Goal: Task Accomplishment & Management: Manage account settings

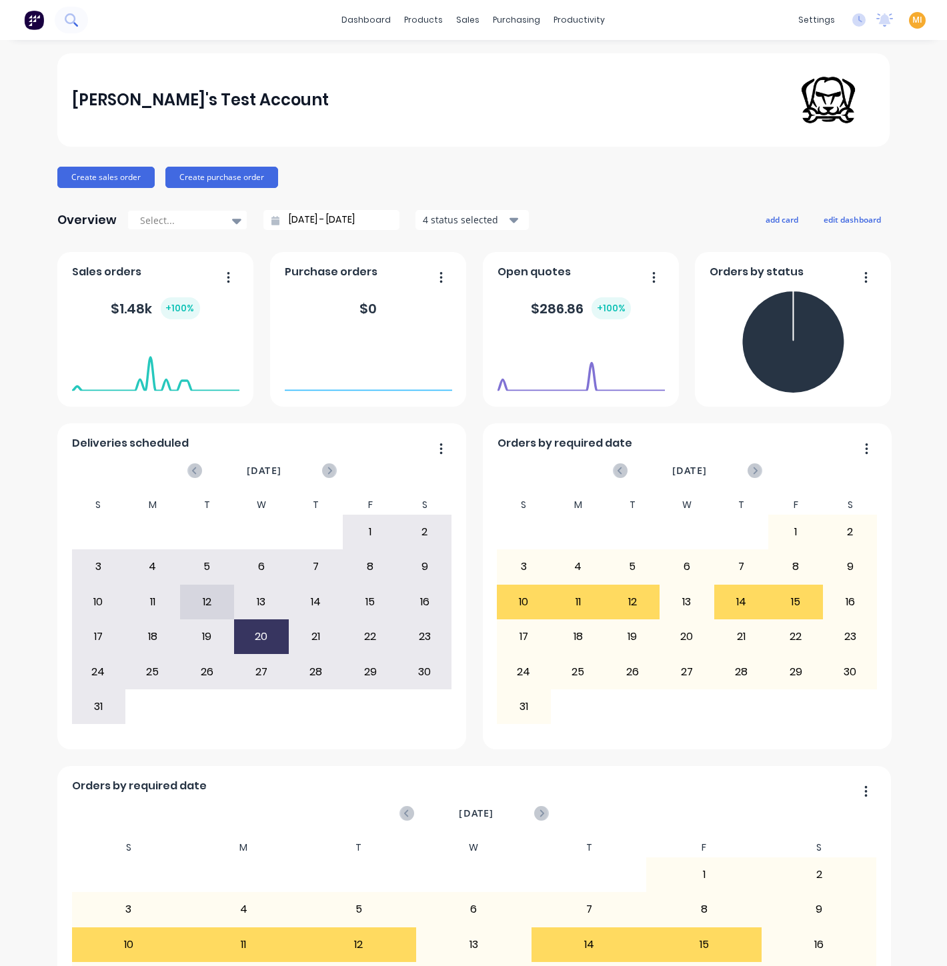
click at [71, 23] on icon at bounding box center [70, 18] width 11 height 11
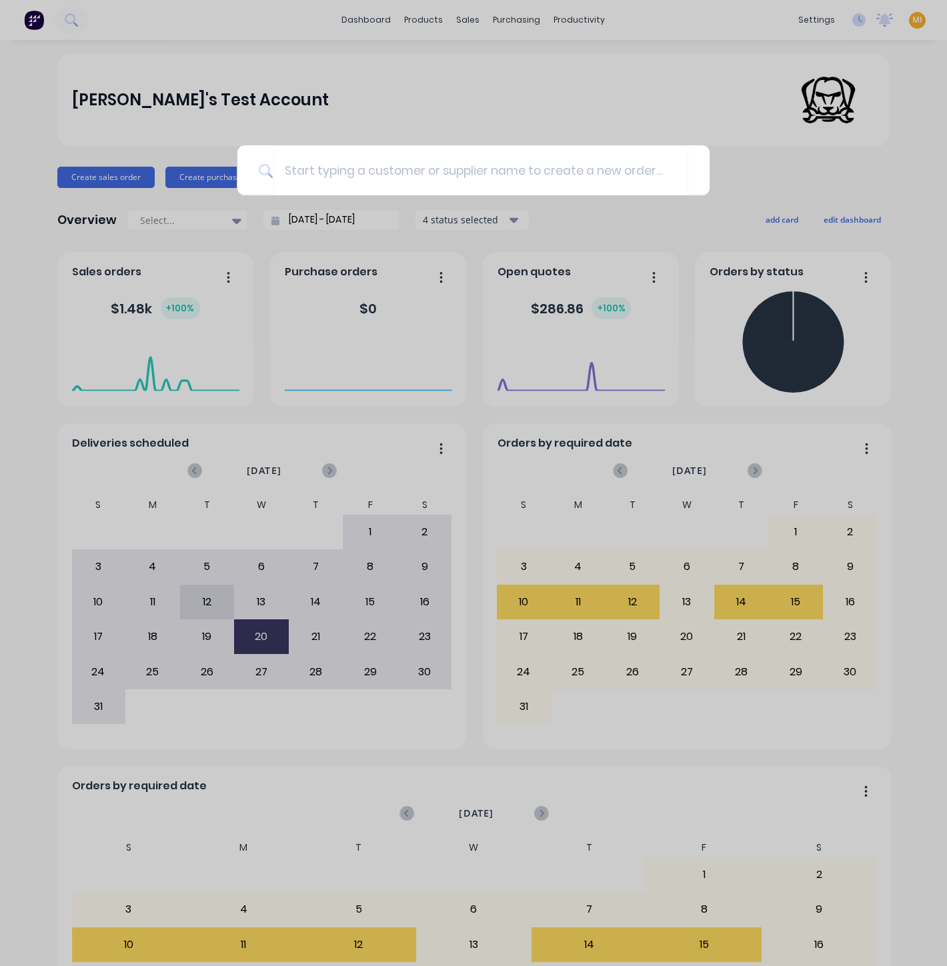
click at [517, 79] on div at bounding box center [473, 483] width 947 height 966
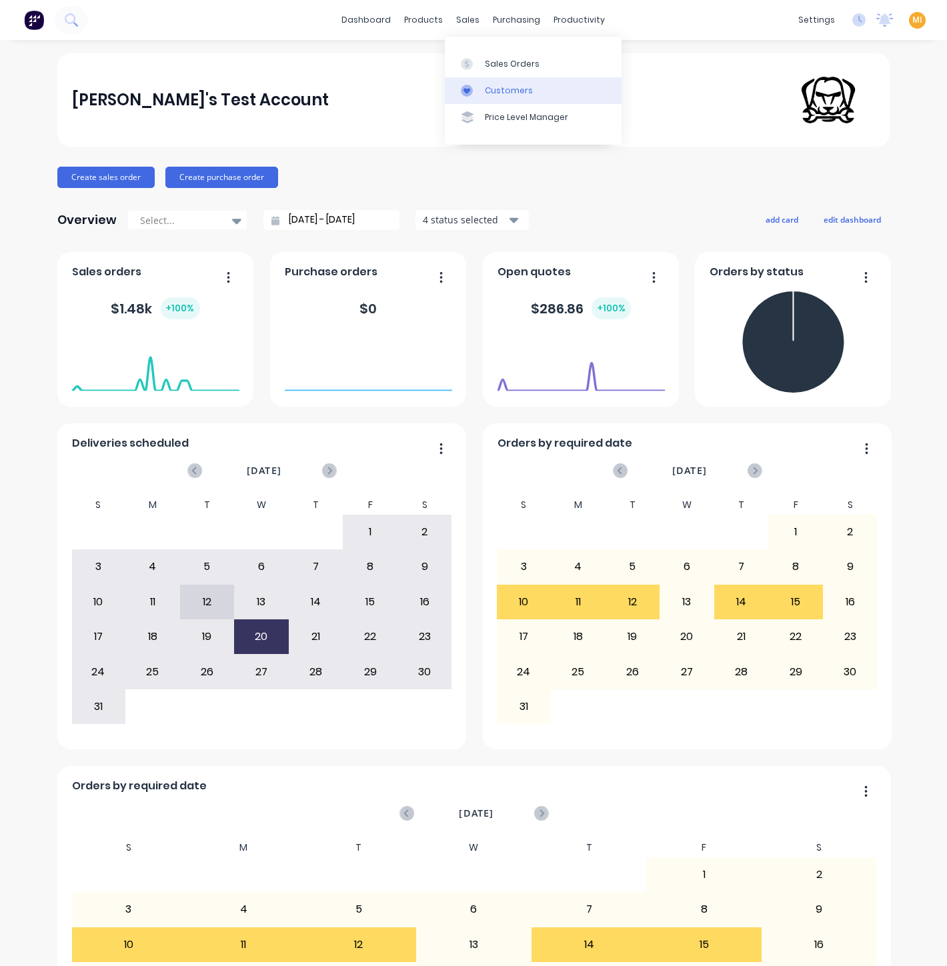
click at [499, 89] on div "Customers" at bounding box center [509, 91] width 48 height 12
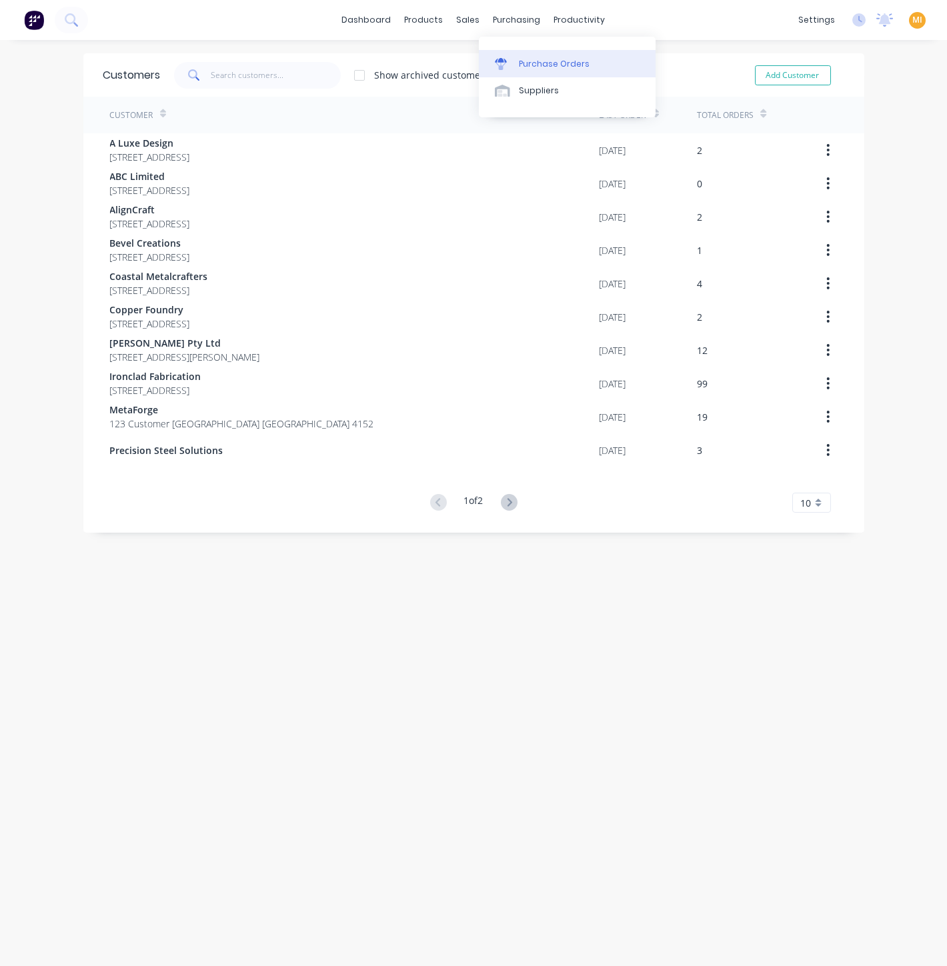
click at [498, 56] on link "Purchase Orders" at bounding box center [567, 63] width 177 height 27
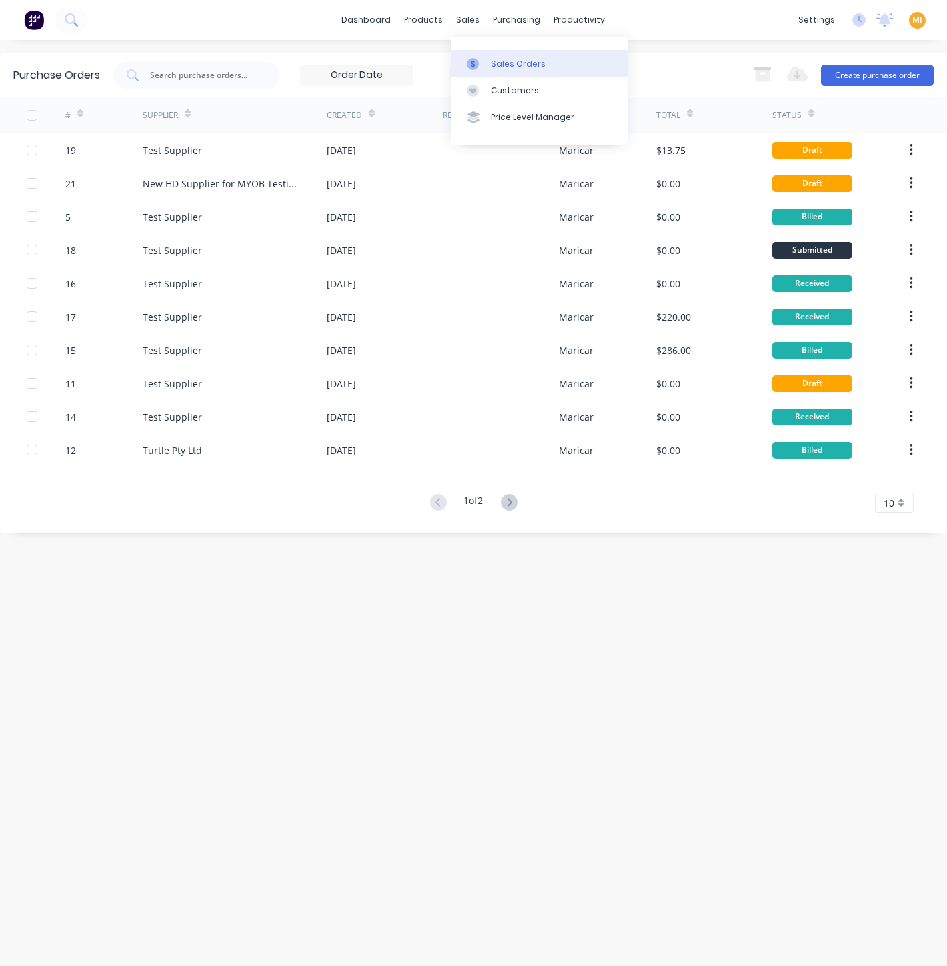
click at [500, 58] on div "Sales Orders" at bounding box center [518, 64] width 55 height 12
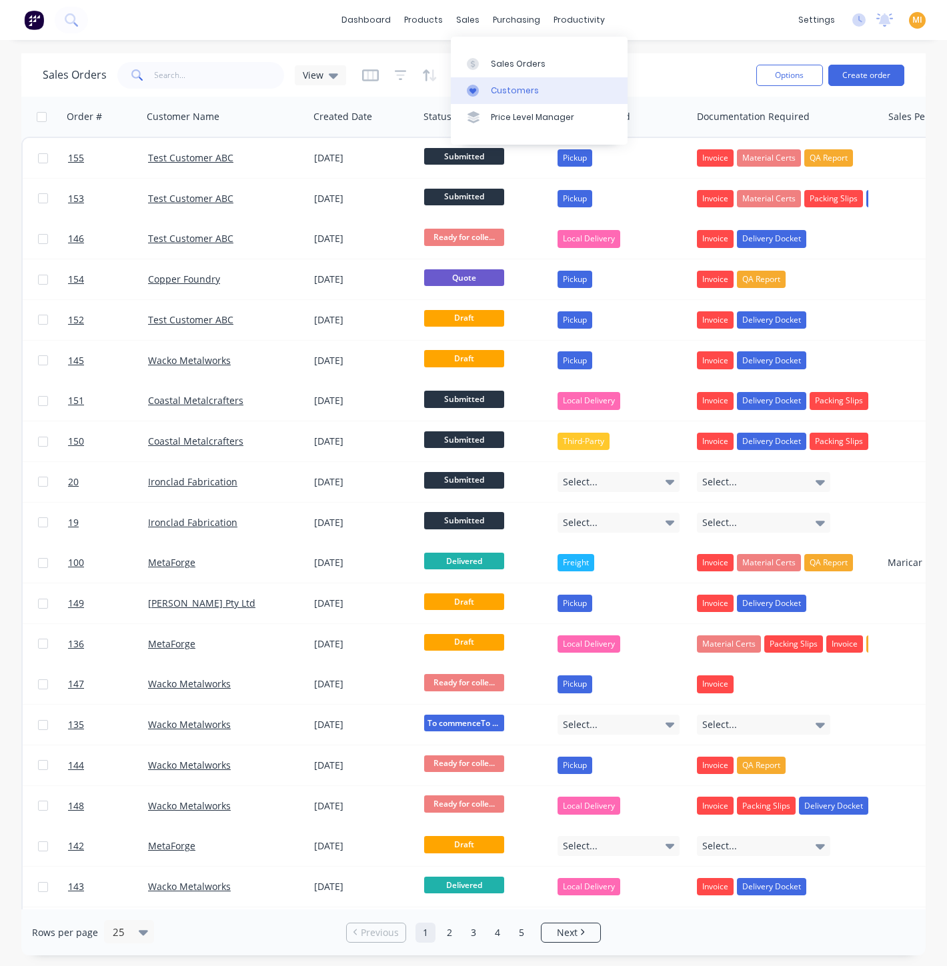
click at [497, 89] on div "Customers" at bounding box center [515, 91] width 48 height 12
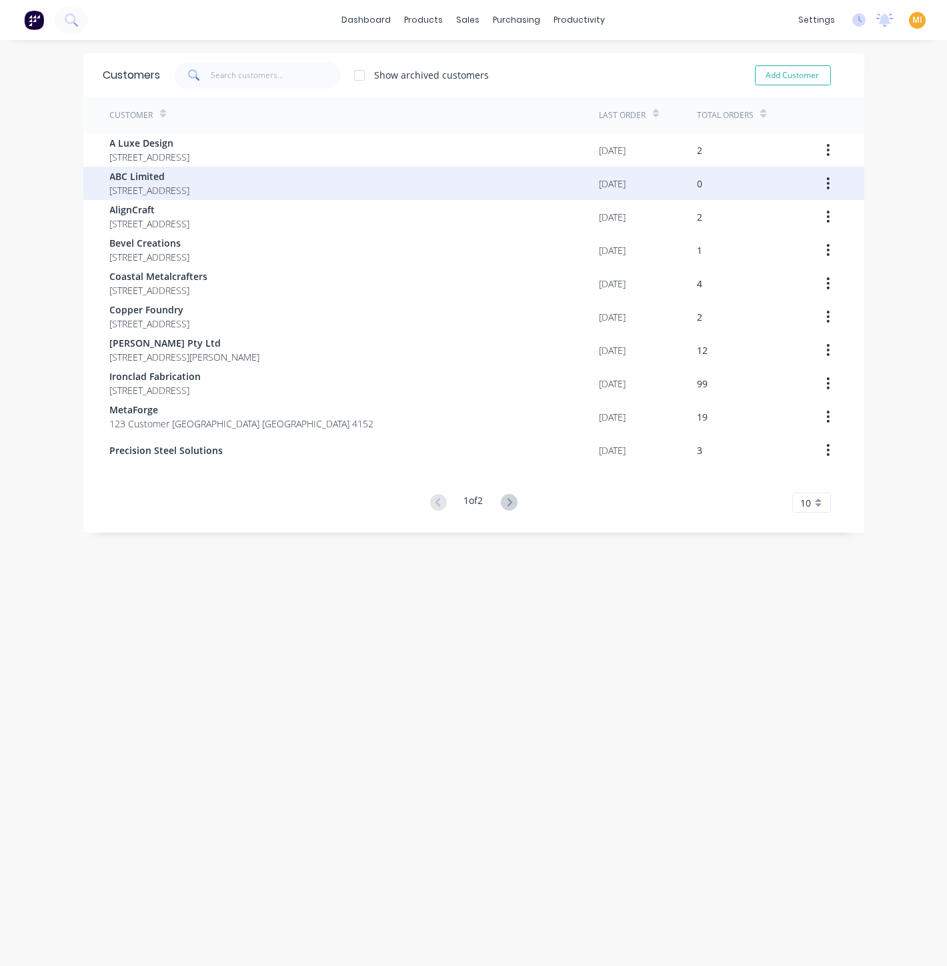
click at [137, 196] on span "[STREET_ADDRESS]" at bounding box center [150, 190] width 80 height 14
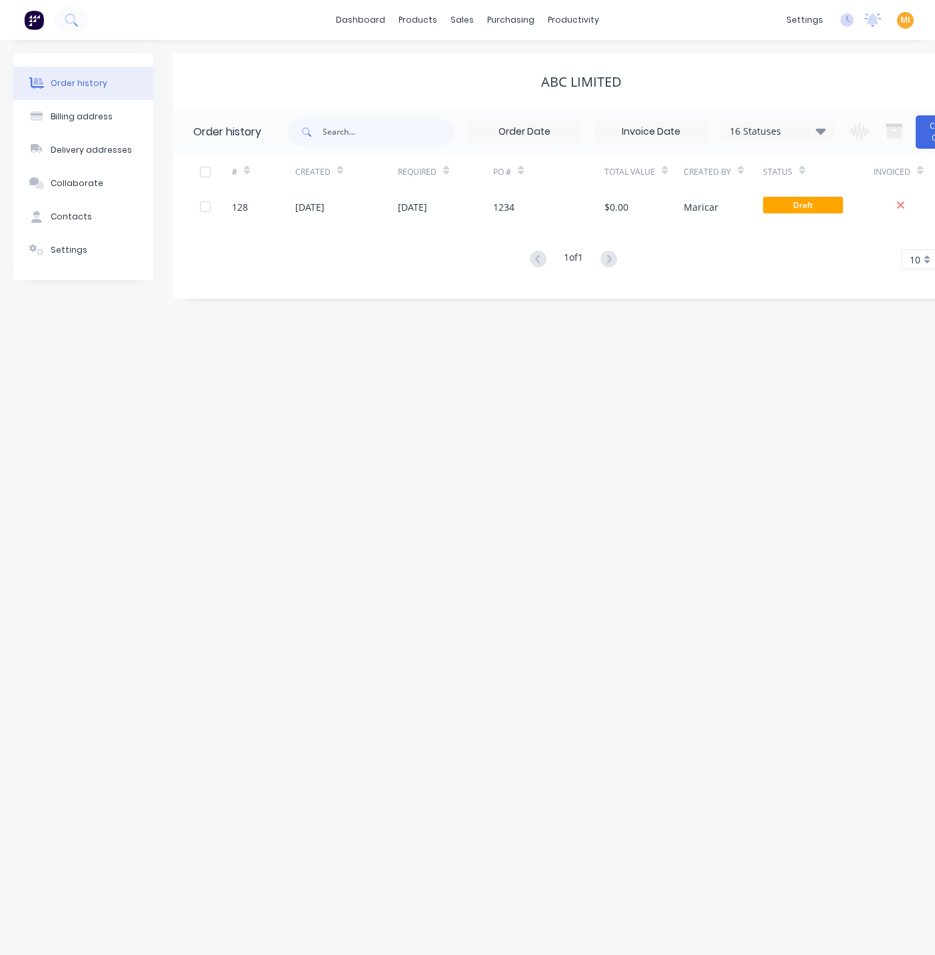
scroll to position [0, 53]
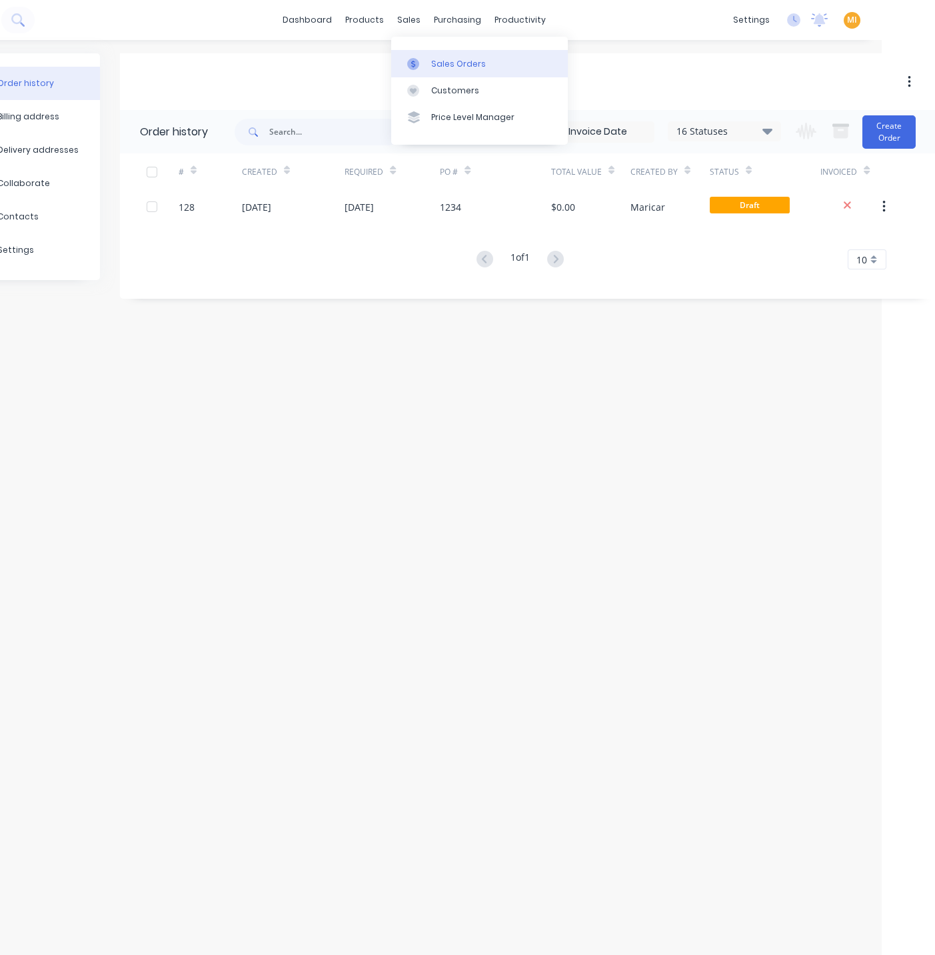
click at [463, 63] on div "Sales Orders" at bounding box center [458, 64] width 55 height 12
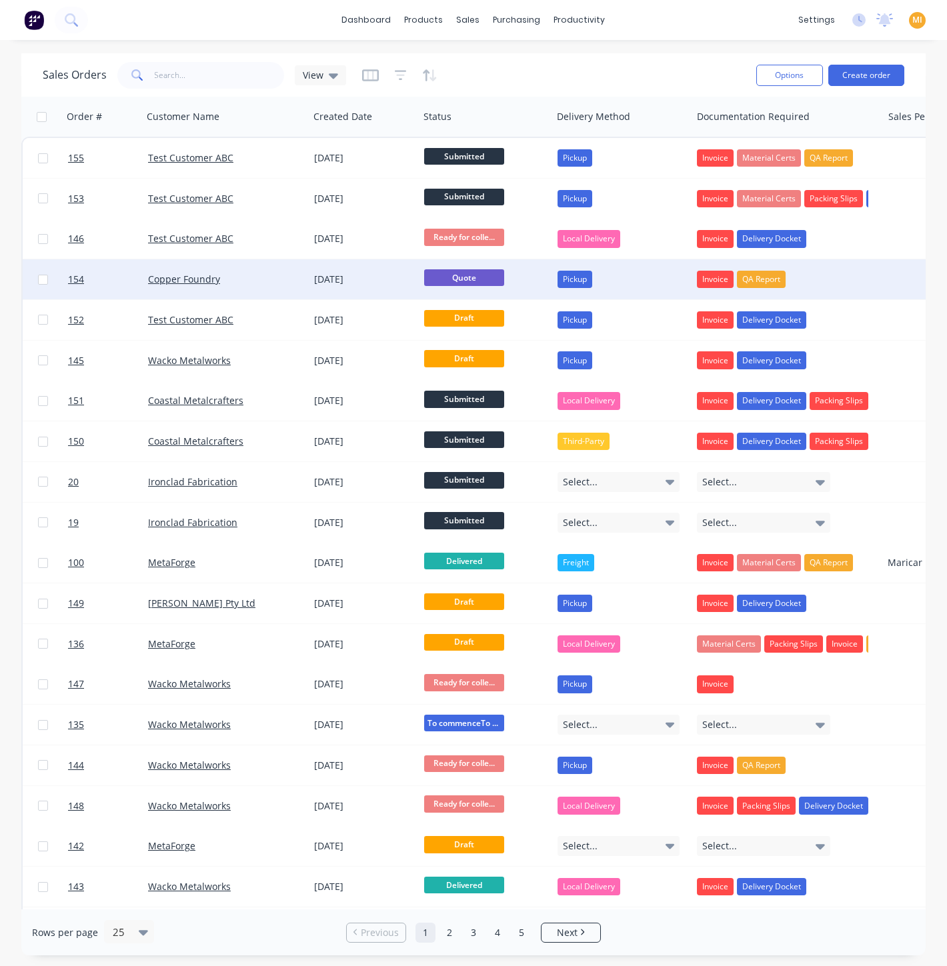
click at [281, 278] on div "Copper Foundry" at bounding box center [222, 279] width 148 height 13
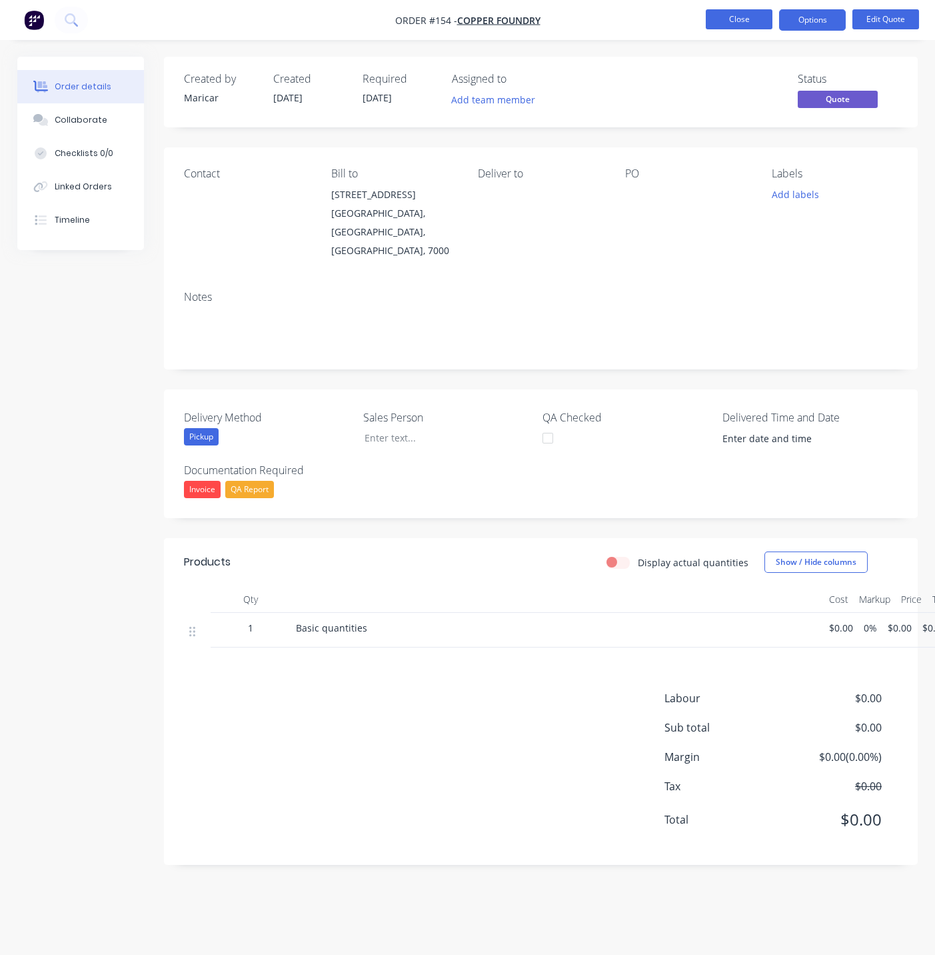
click at [735, 12] on button "Close" at bounding box center [739, 19] width 67 height 20
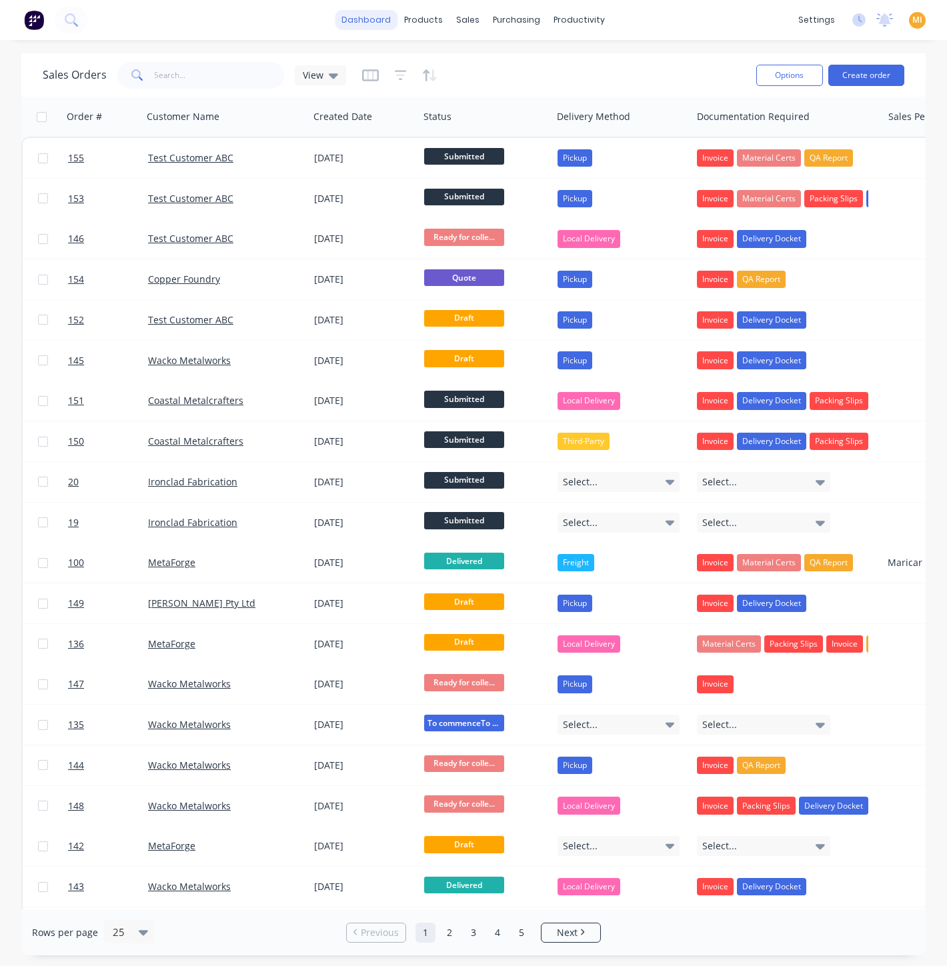
click at [357, 18] on link "dashboard" at bounding box center [366, 20] width 63 height 20
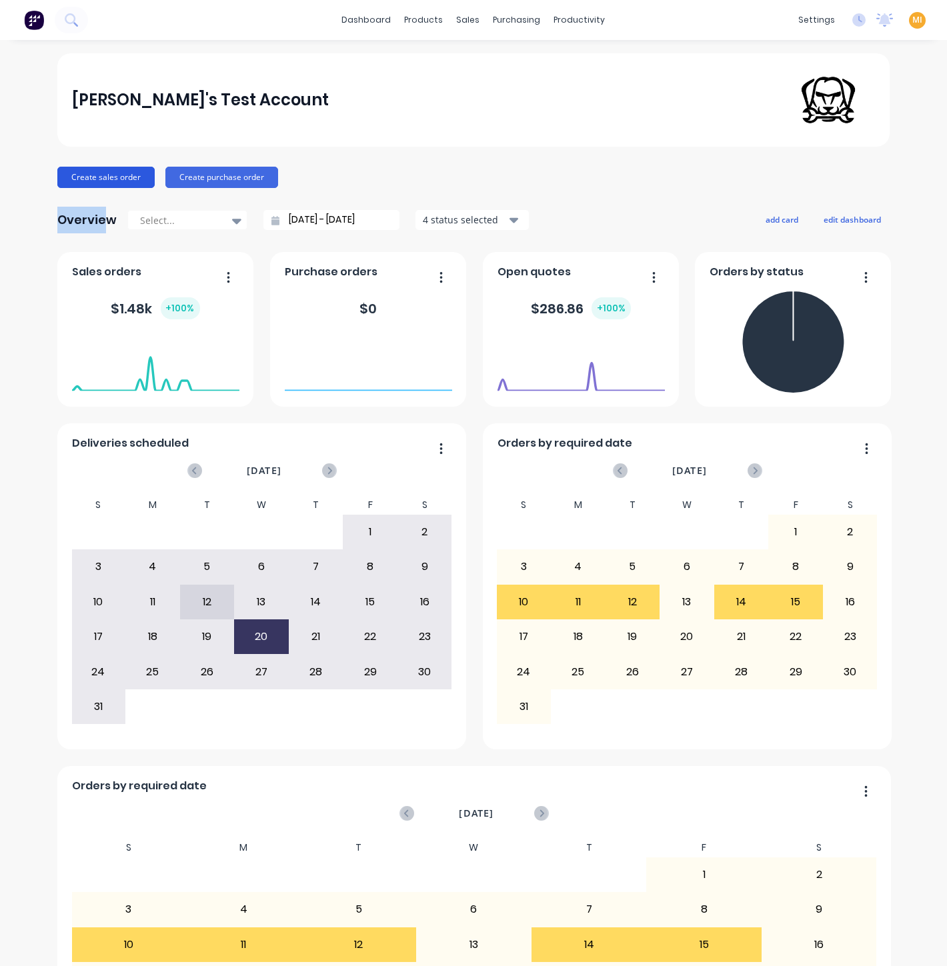
click at [101, 179] on button "Create sales order" at bounding box center [105, 177] width 97 height 21
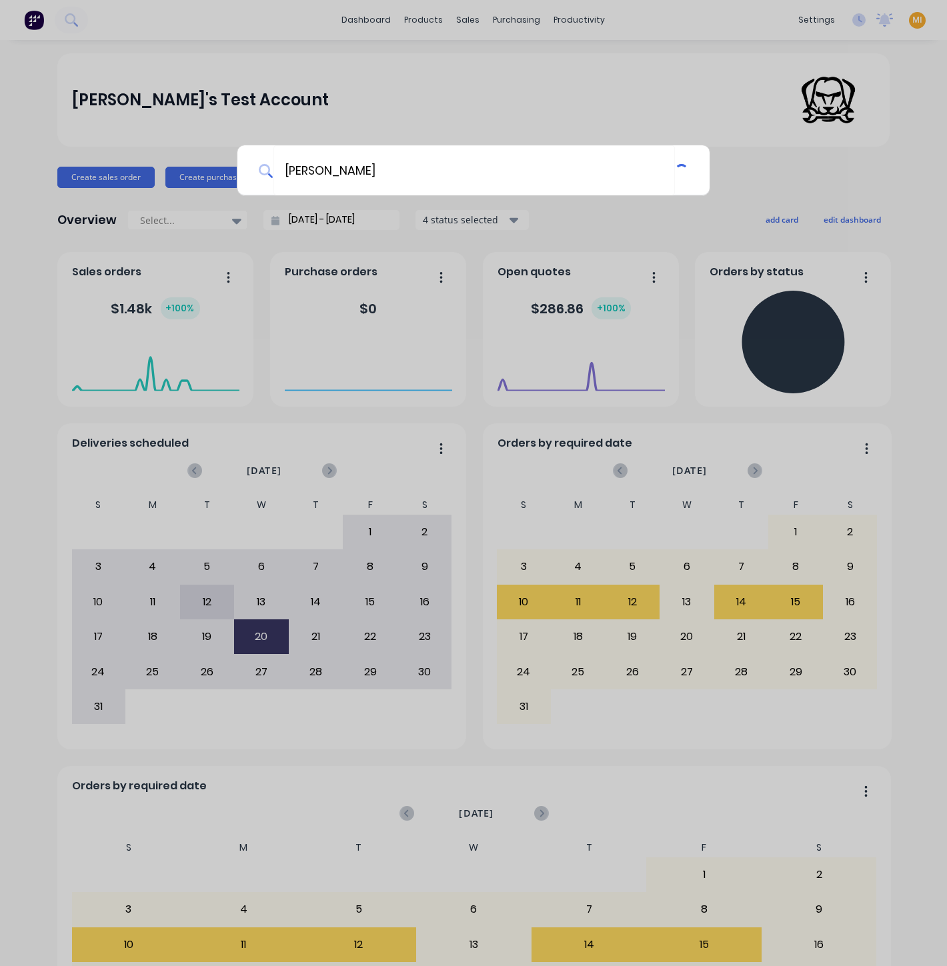
type input "T"
click at [305, 177] on input at bounding box center [480, 170] width 415 height 50
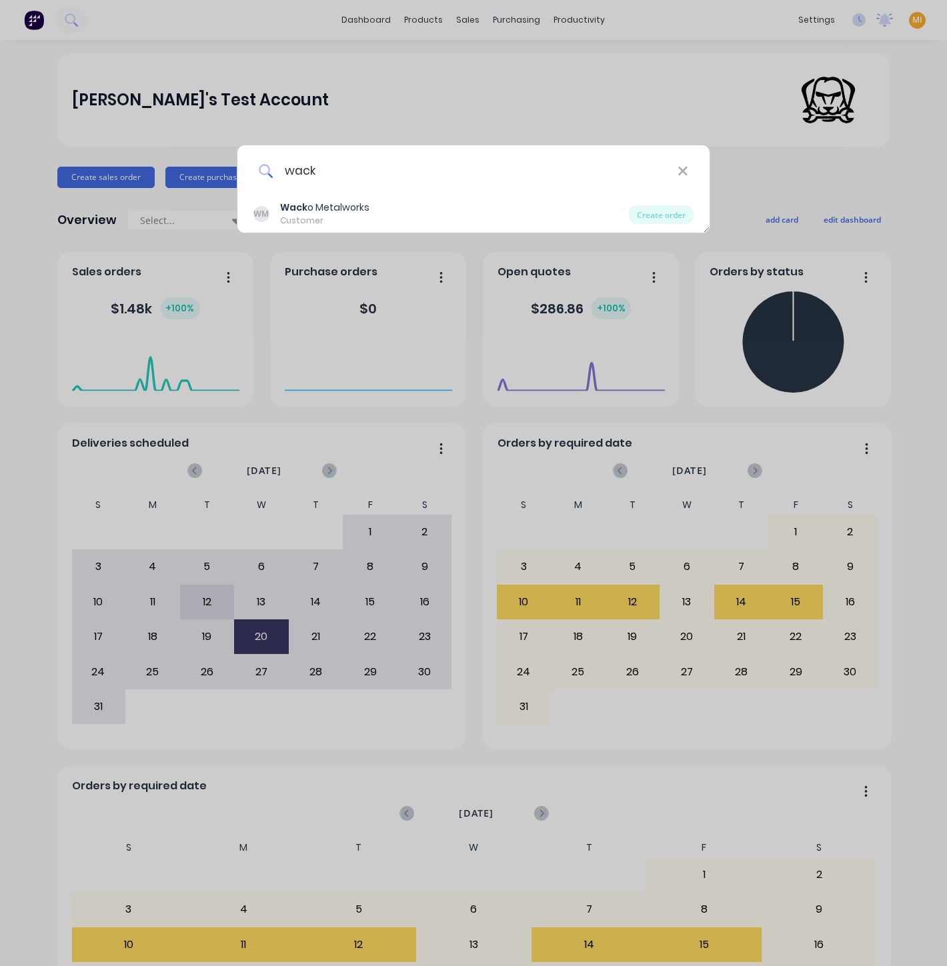
type input "wack"
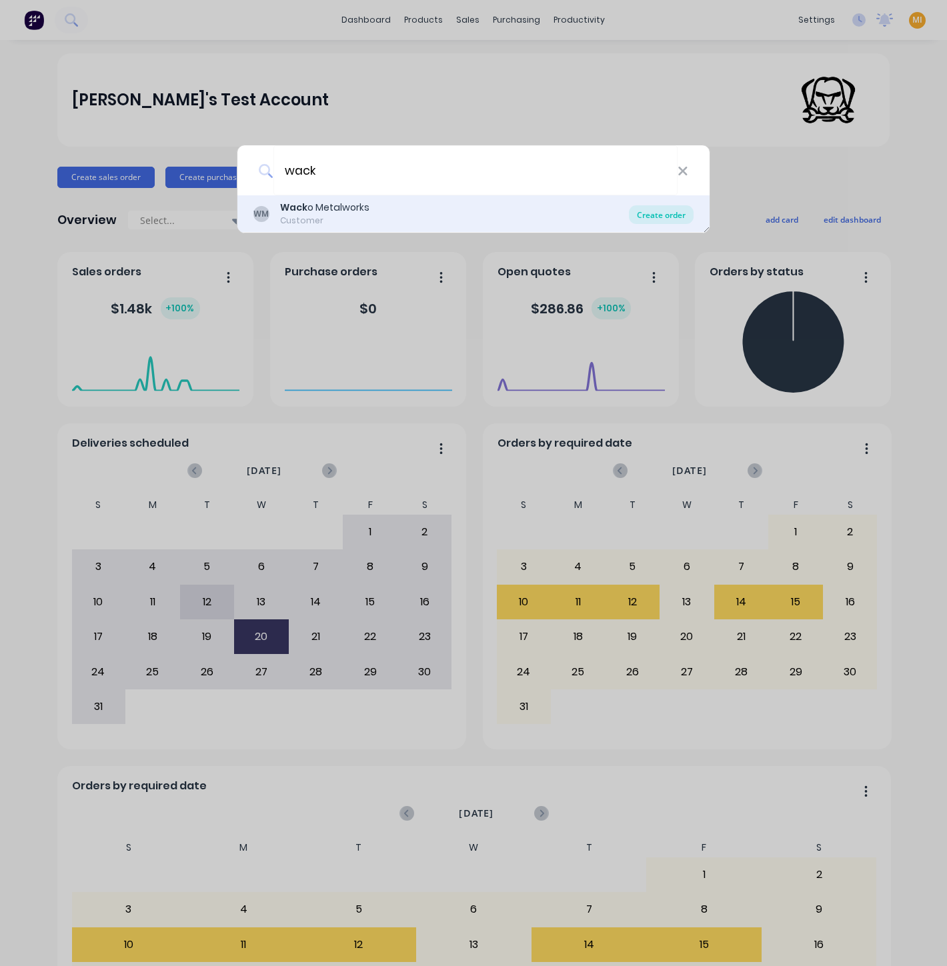
click at [651, 216] on div "Create order" at bounding box center [661, 214] width 65 height 19
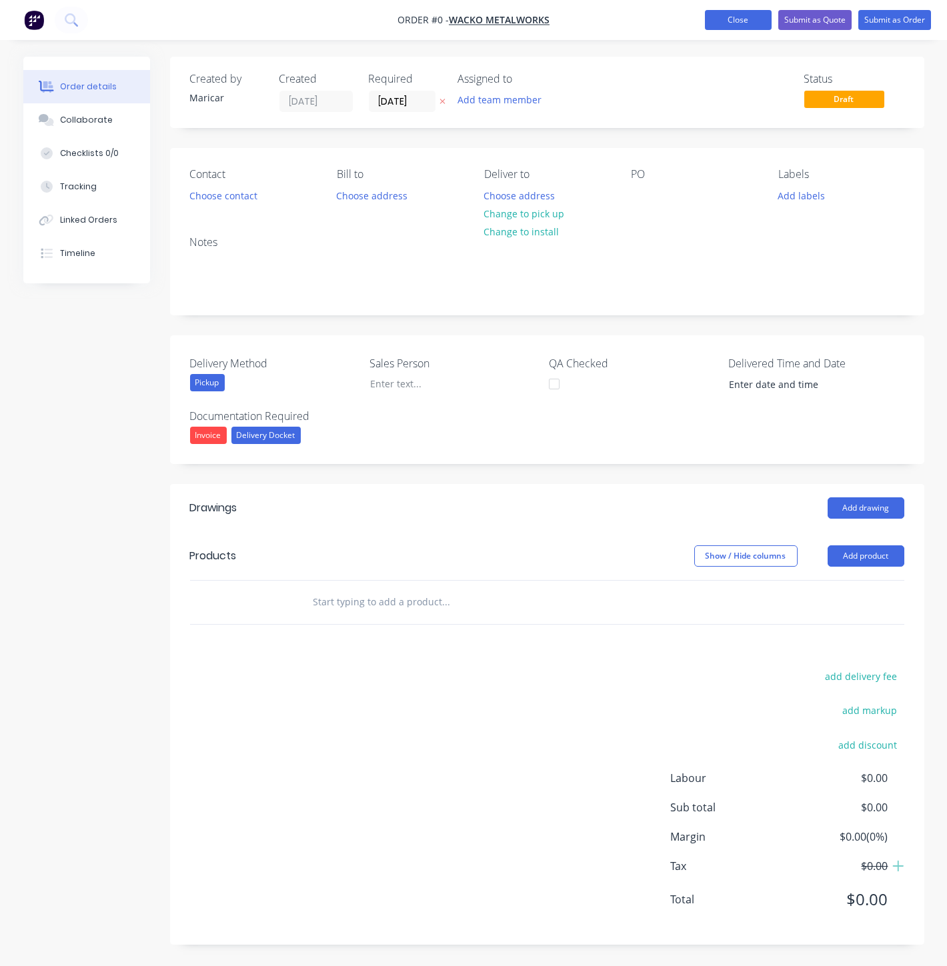
click at [725, 19] on button "Close" at bounding box center [738, 20] width 67 height 20
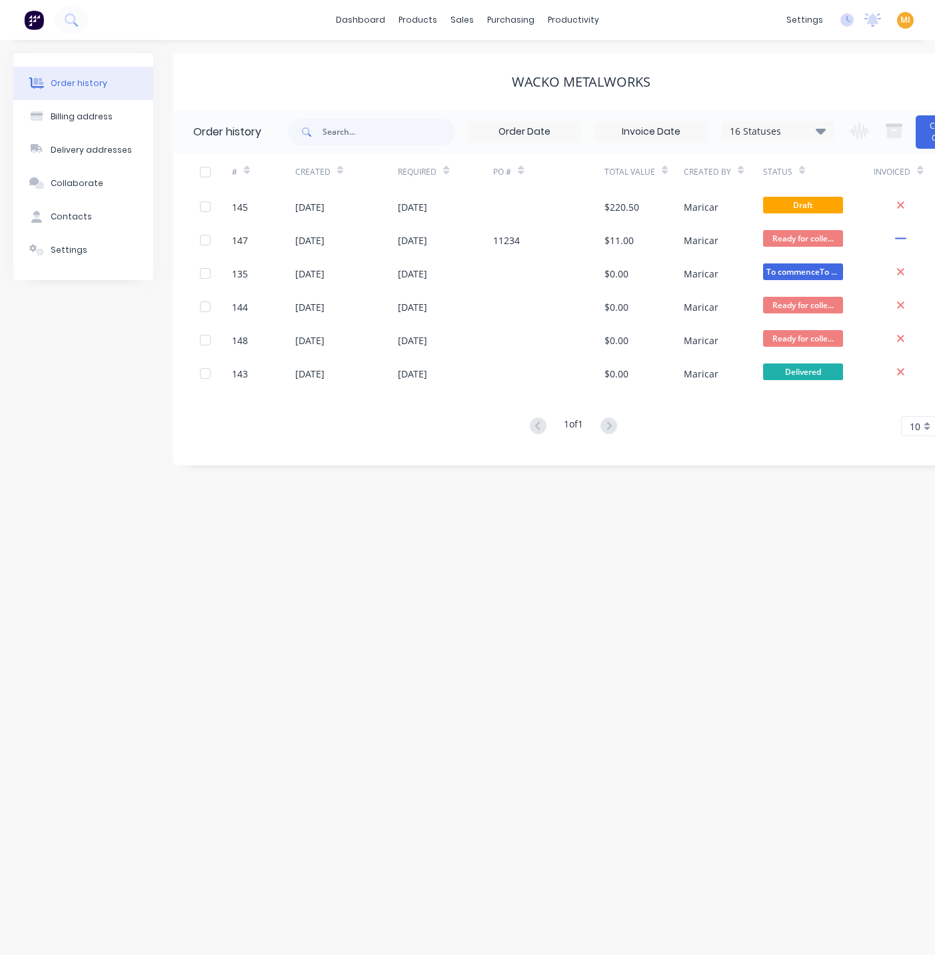
click at [34, 21] on img at bounding box center [34, 20] width 20 height 20
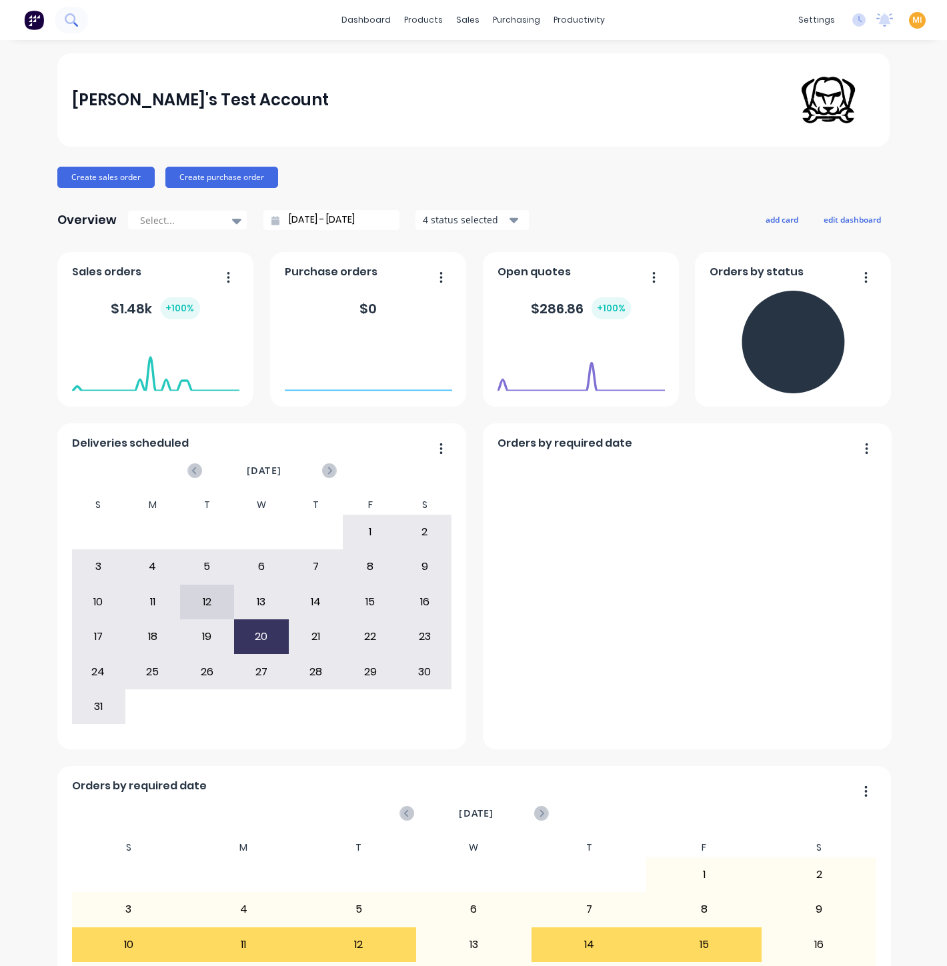
click at [71, 25] on icon at bounding box center [71, 19] width 13 height 13
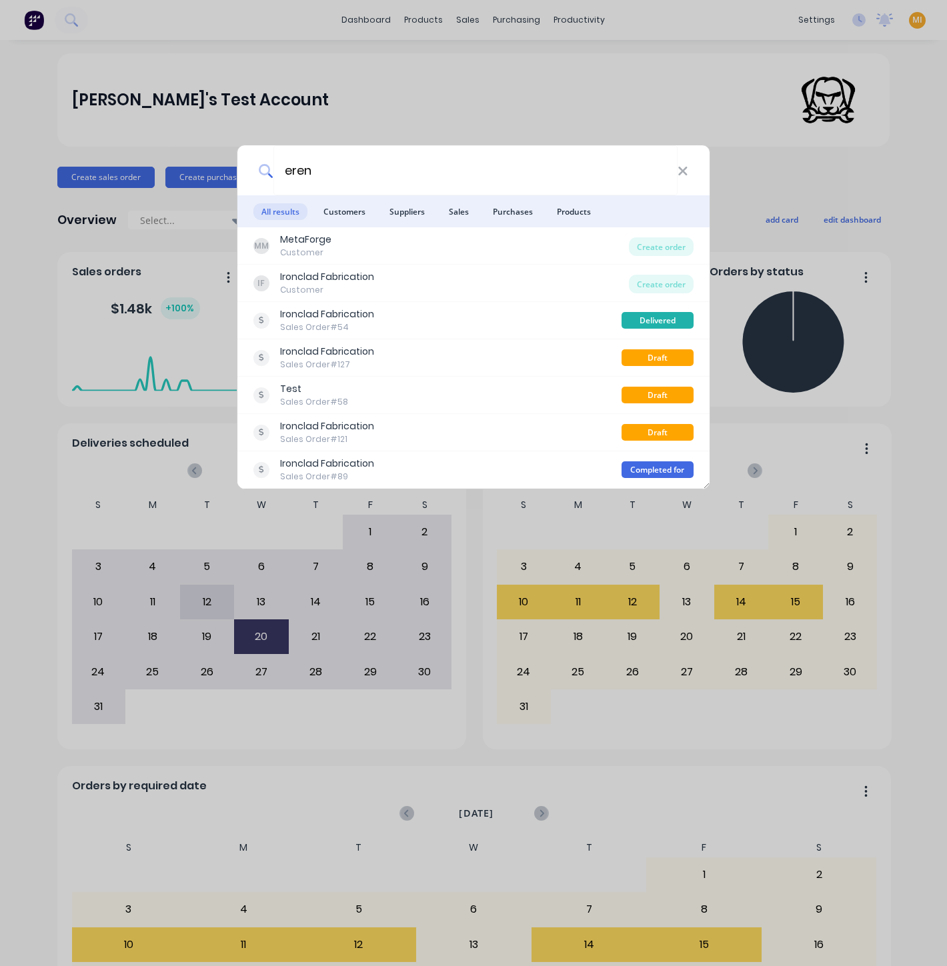
type input "eren"
click at [523, 43] on div "eren All results Customers Suppliers Sales Purchases Products MM MetaForge Cust…" at bounding box center [473, 483] width 947 height 966
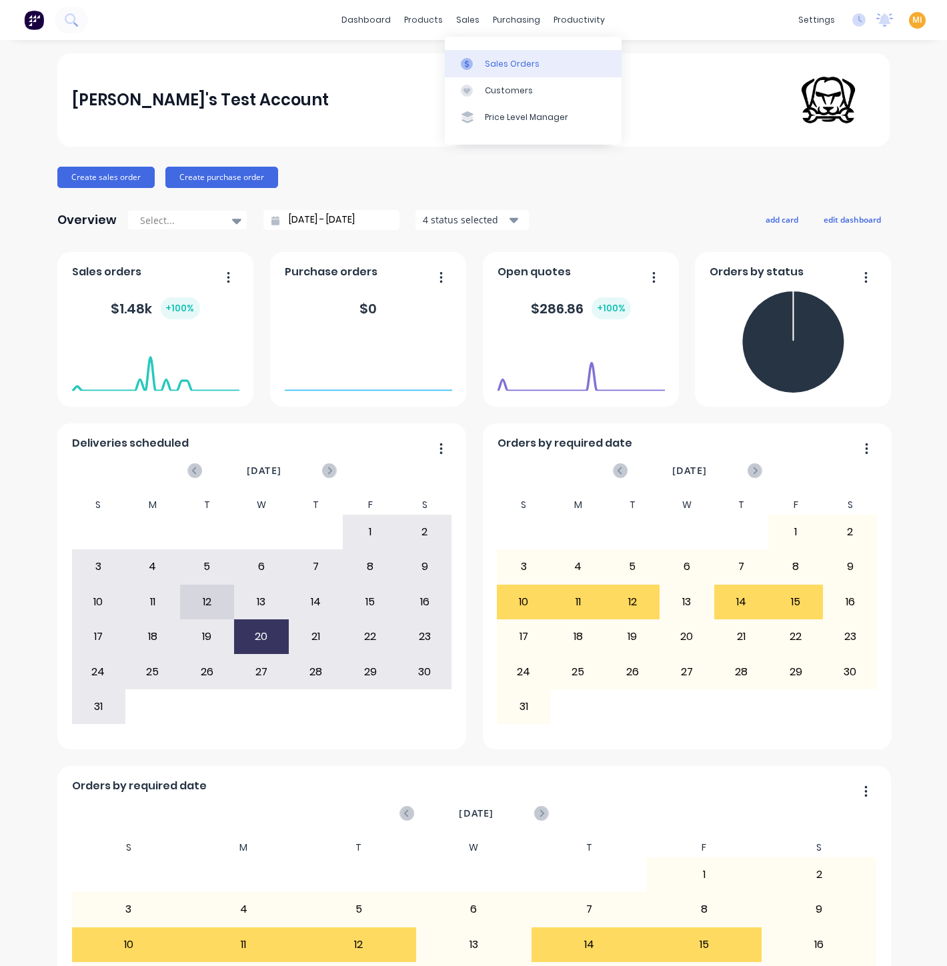
click at [485, 66] on div "Sales Orders" at bounding box center [512, 64] width 55 height 12
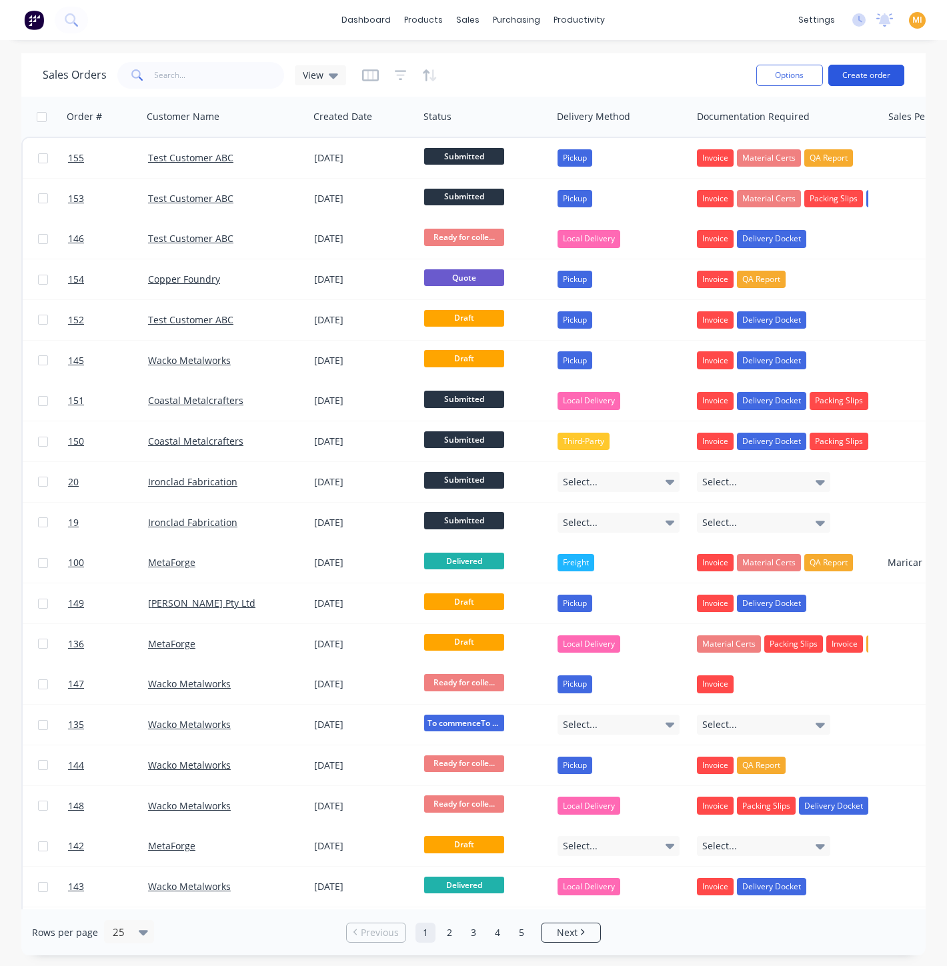
click at [850, 81] on button "Create order" at bounding box center [866, 75] width 76 height 21
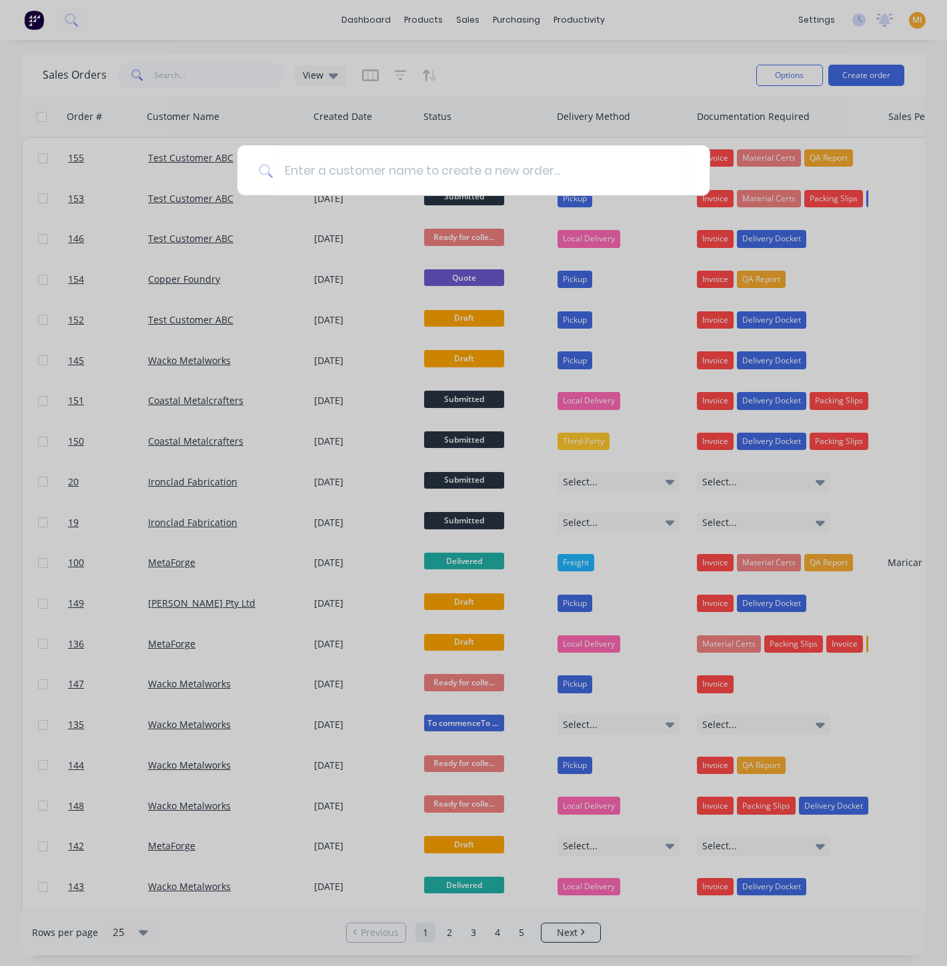
click at [525, 117] on div at bounding box center [473, 483] width 947 height 966
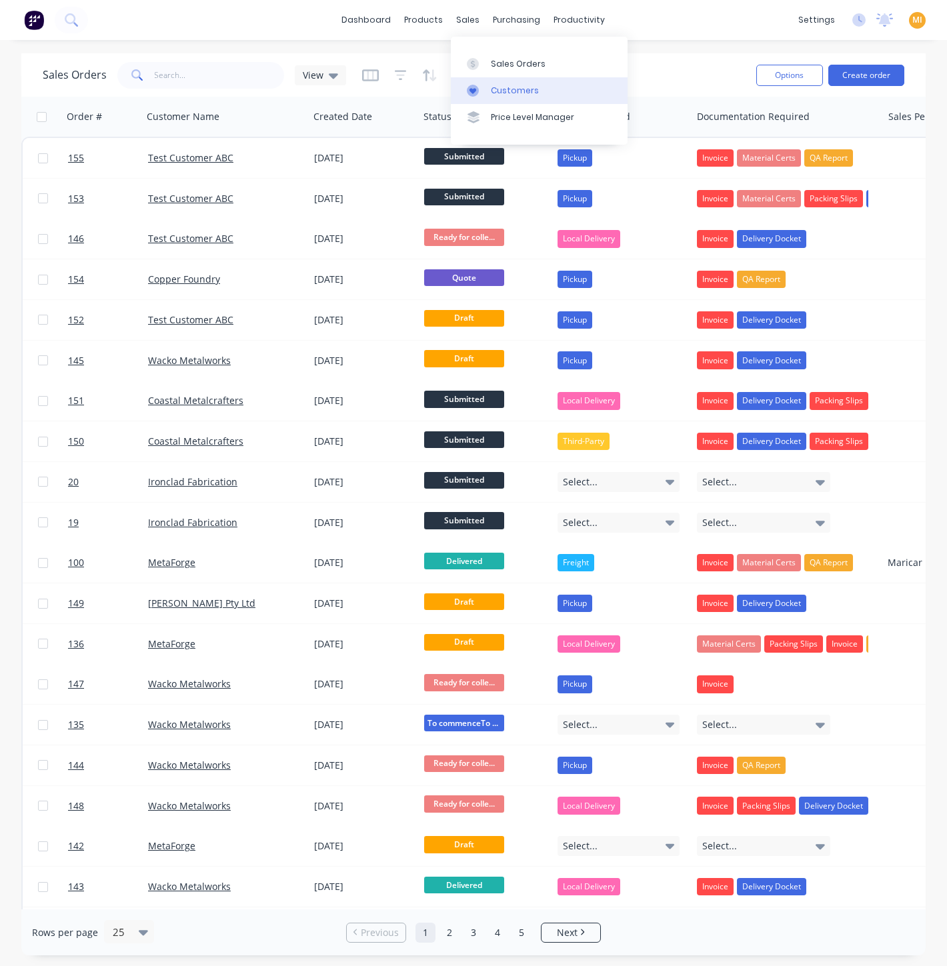
click at [495, 83] on link "Customers" at bounding box center [539, 90] width 177 height 27
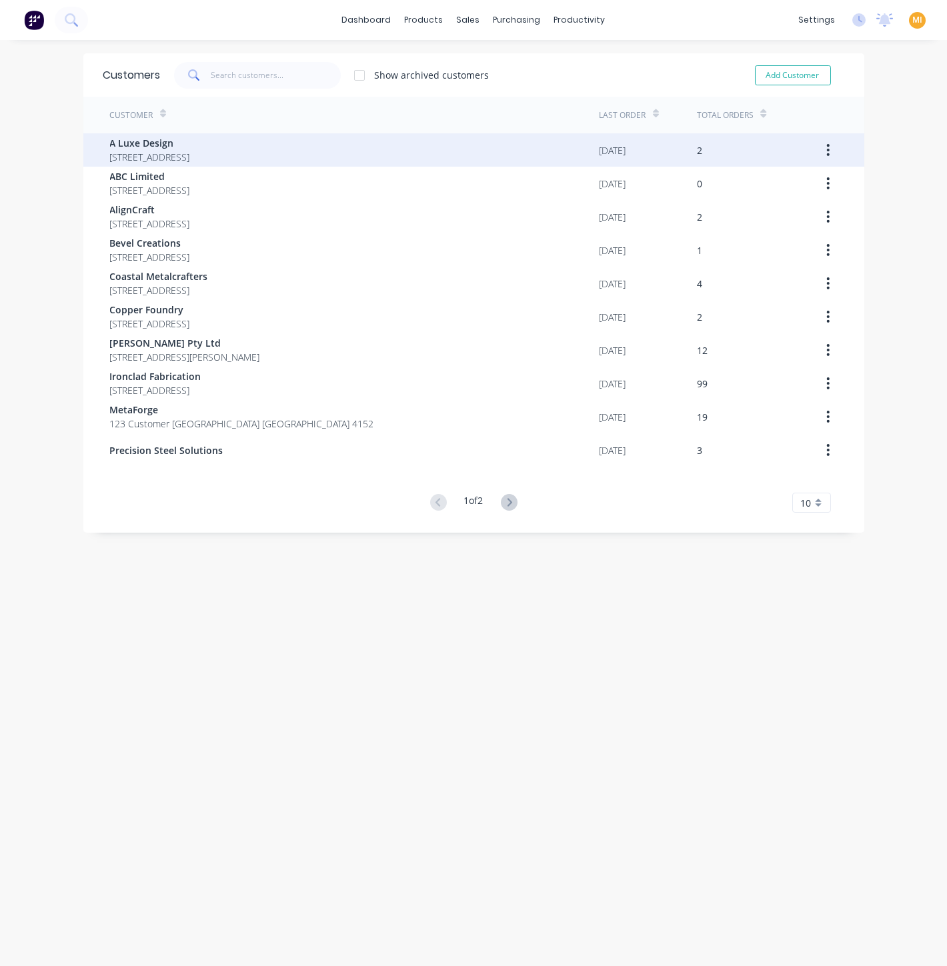
click at [339, 153] on div "A Luxe Design [STREET_ADDRESS]" at bounding box center [354, 149] width 489 height 33
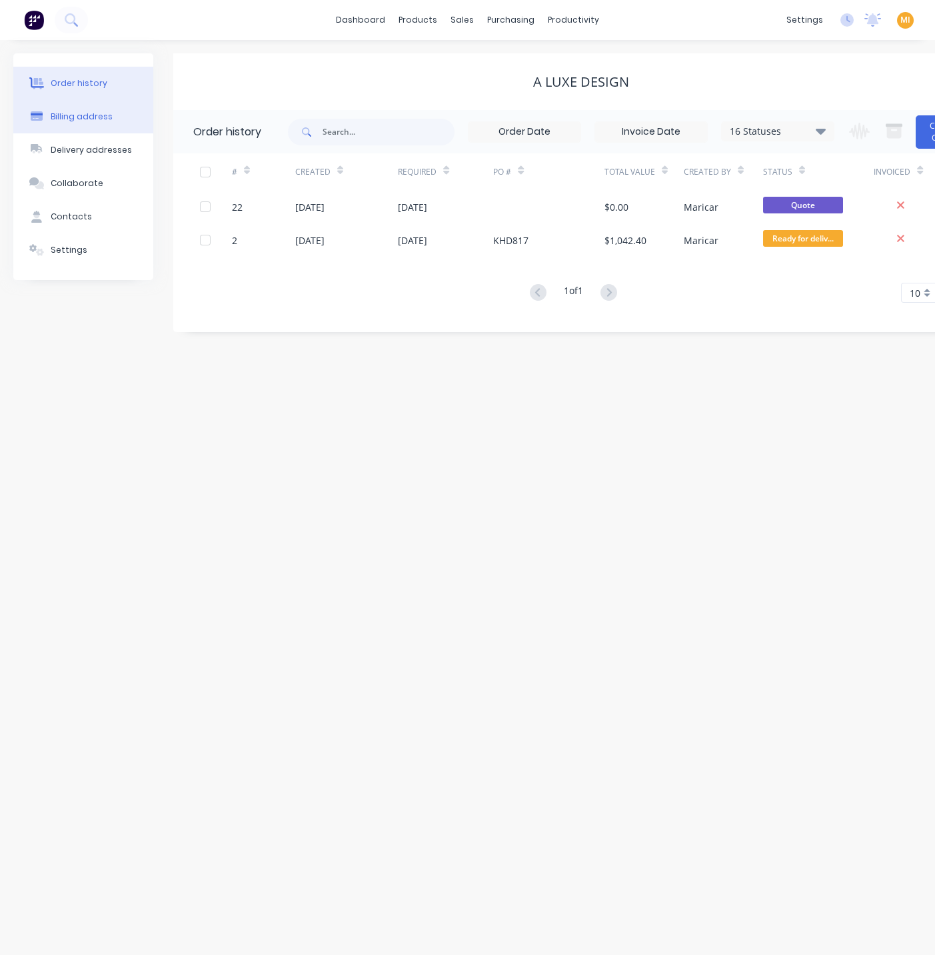
click at [71, 121] on div "Billing address" at bounding box center [82, 117] width 62 height 12
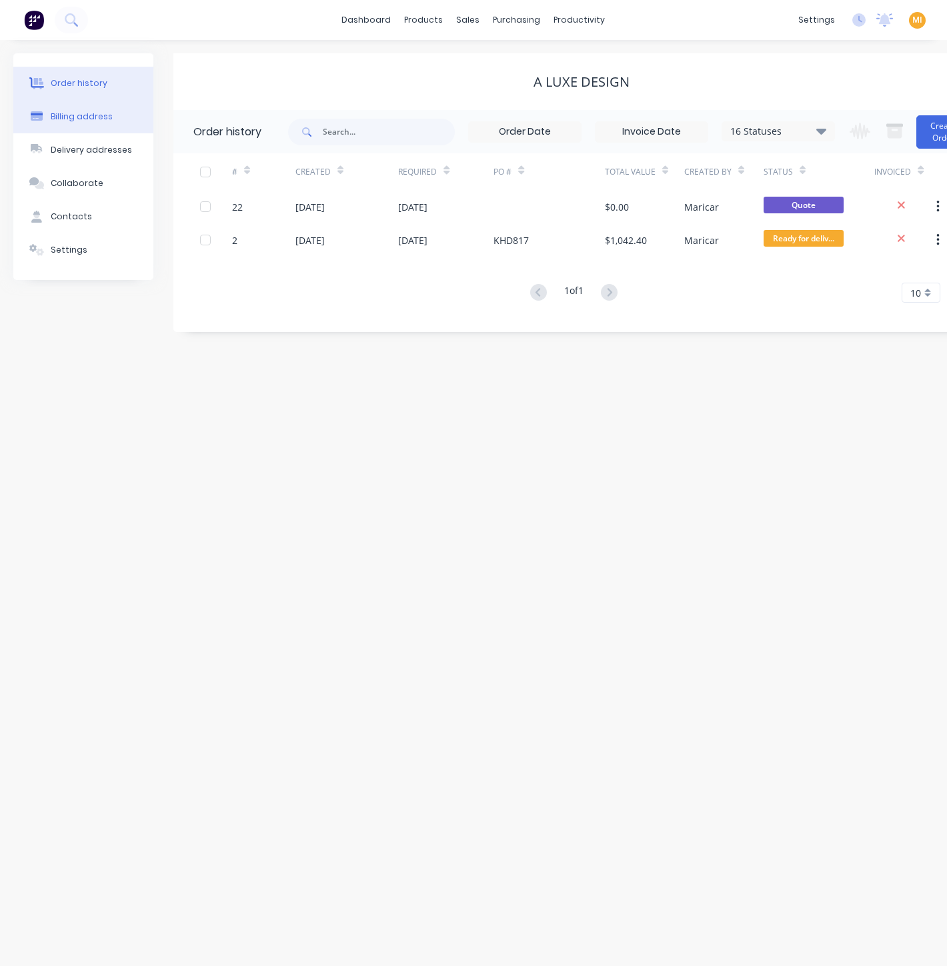
select select "US"
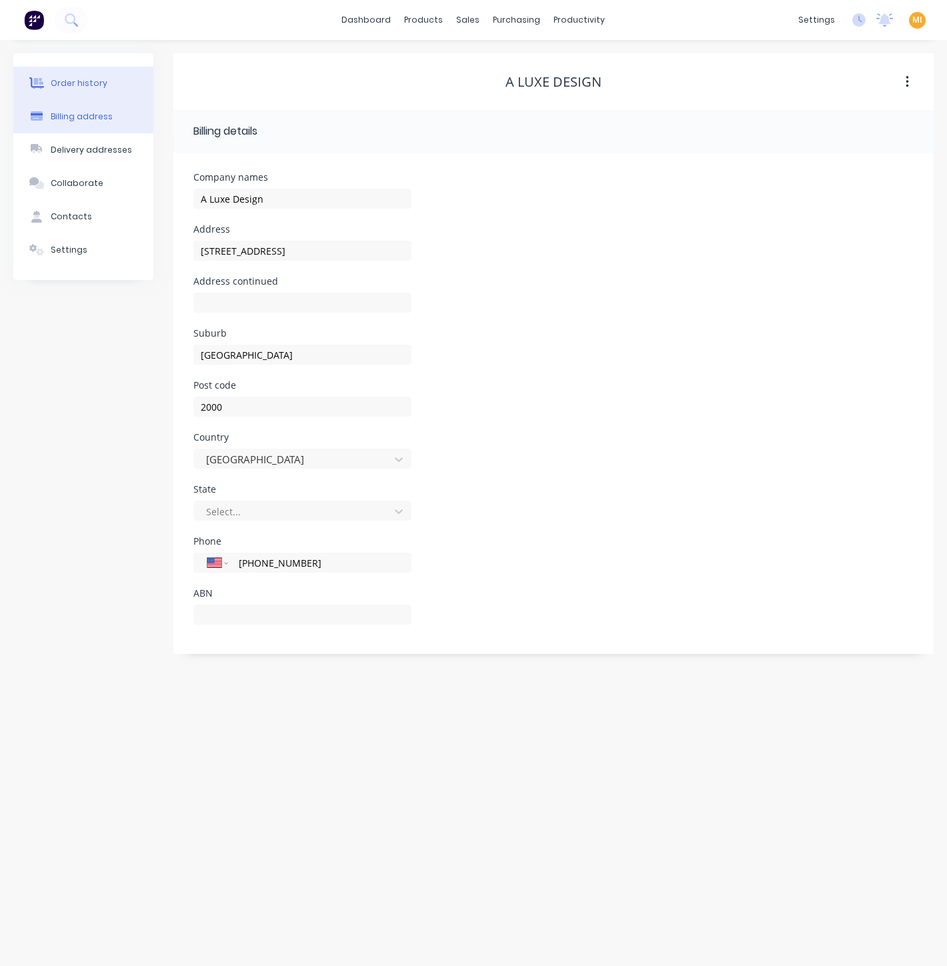
click at [77, 77] on div "Order history" at bounding box center [79, 83] width 57 height 12
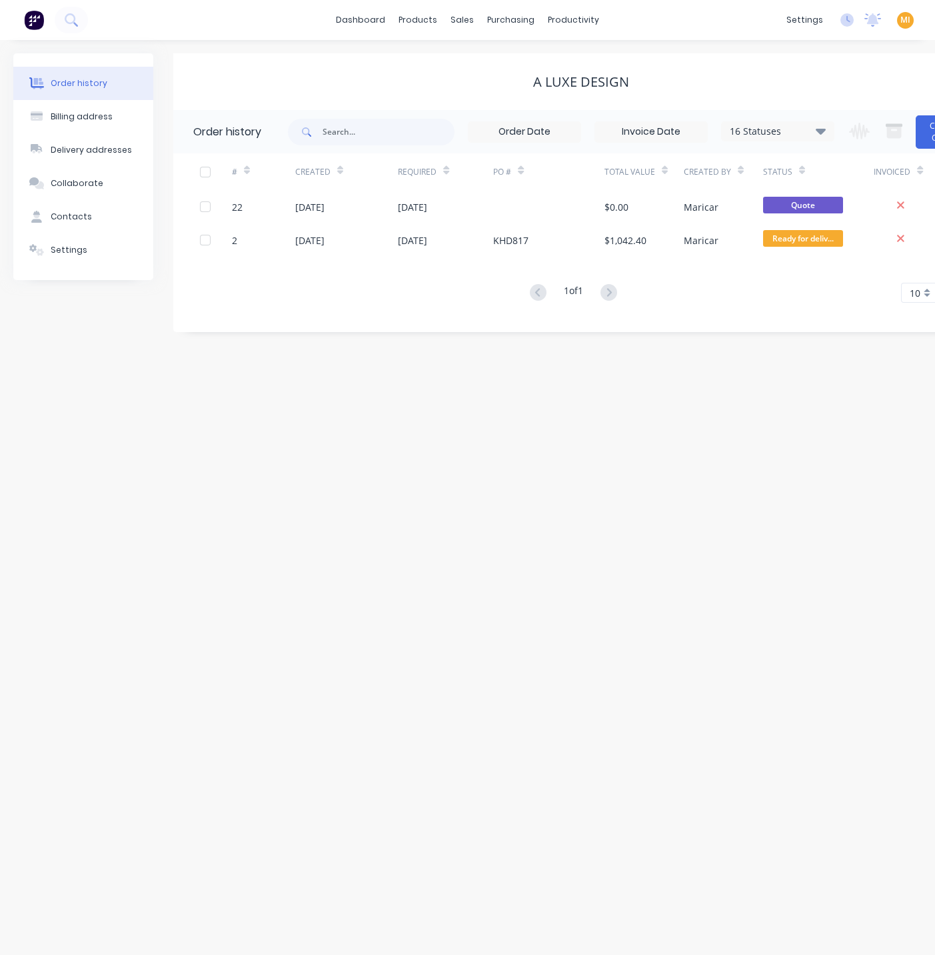
scroll to position [0, 53]
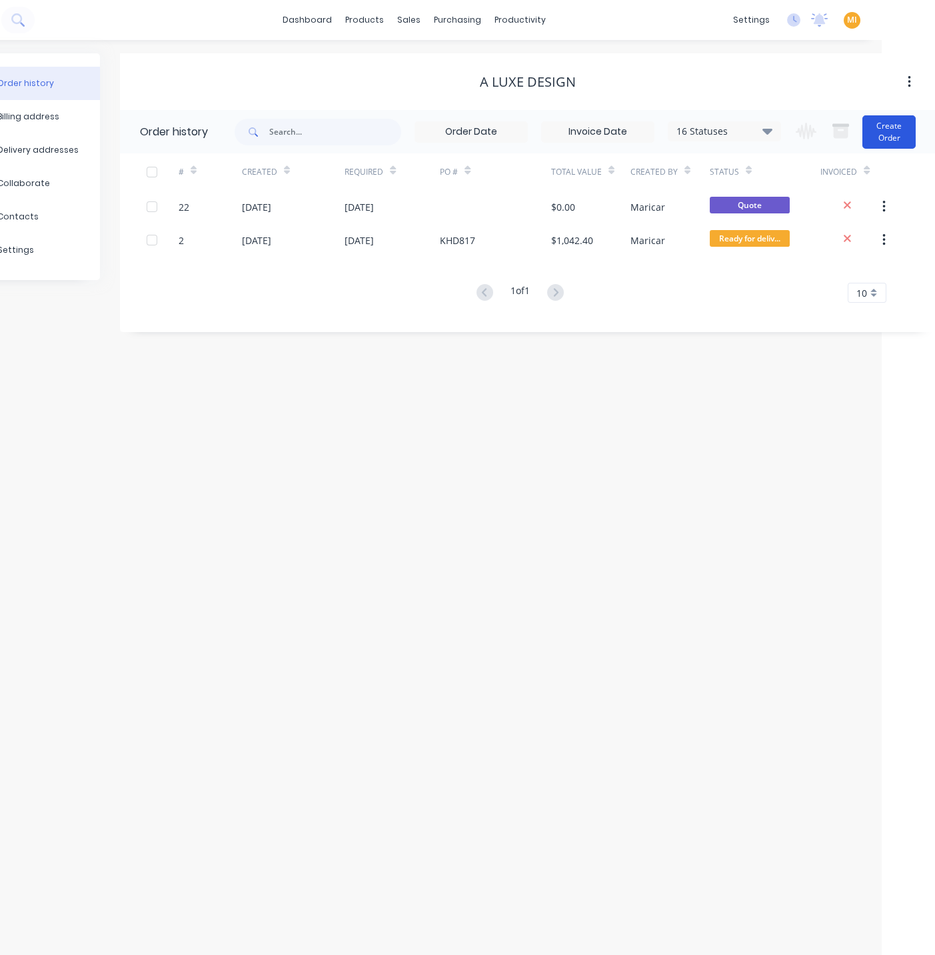
click at [901, 134] on button "Create Order" at bounding box center [889, 131] width 53 height 33
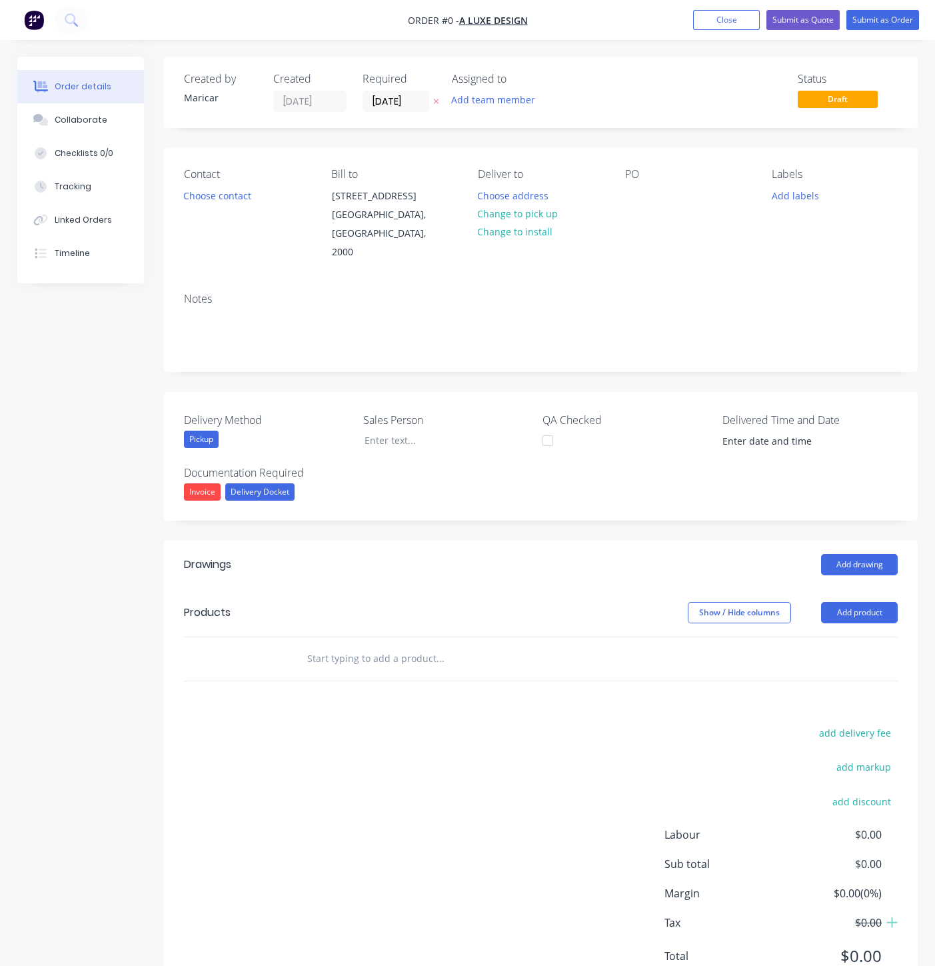
drag, startPoint x: 740, startPoint y: 20, endPoint x: 706, endPoint y: 32, distance: 36.1
click at [740, 20] on button "Close" at bounding box center [726, 20] width 67 height 20
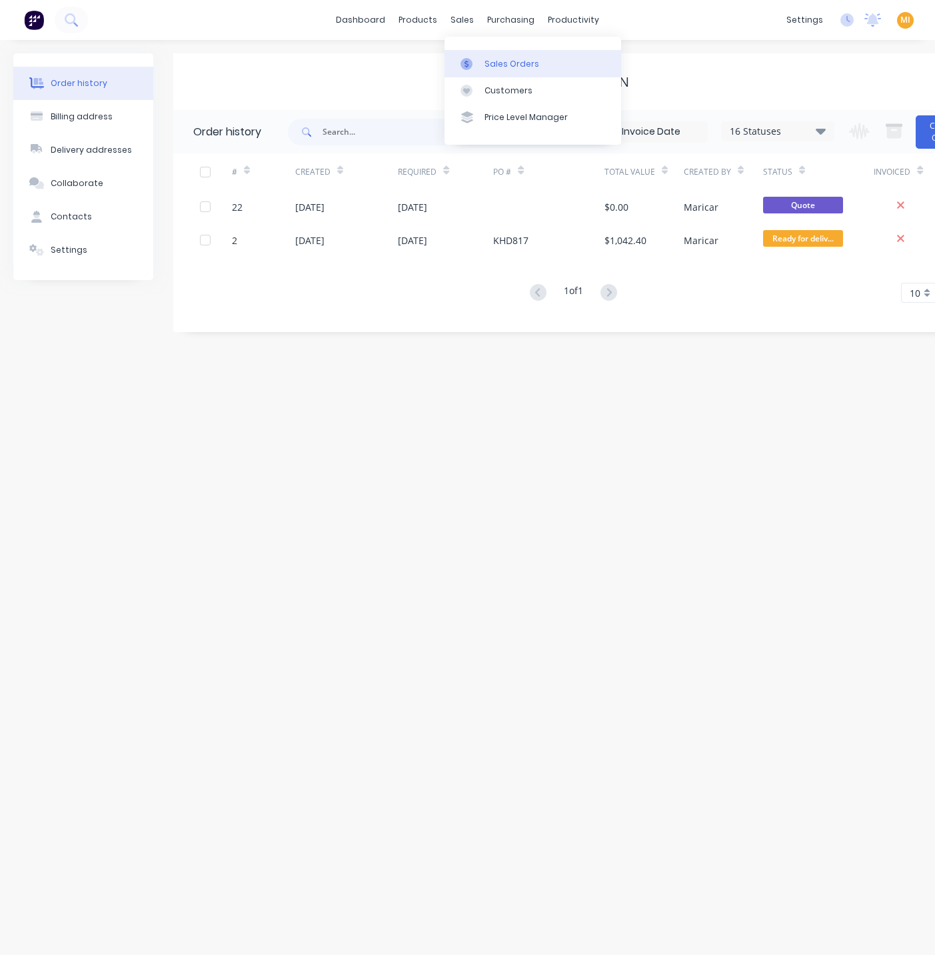
click at [487, 65] on div "Sales Orders" at bounding box center [512, 64] width 55 height 12
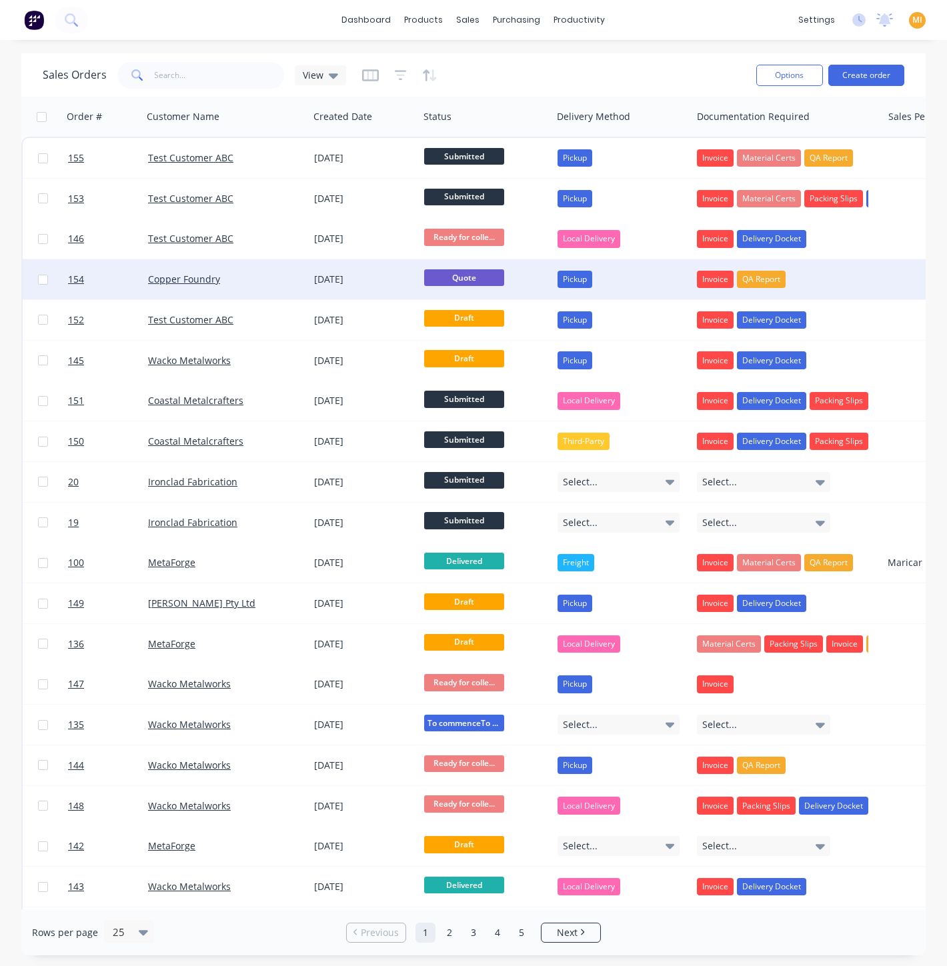
click at [294, 277] on div "Copper Foundry" at bounding box center [222, 279] width 148 height 13
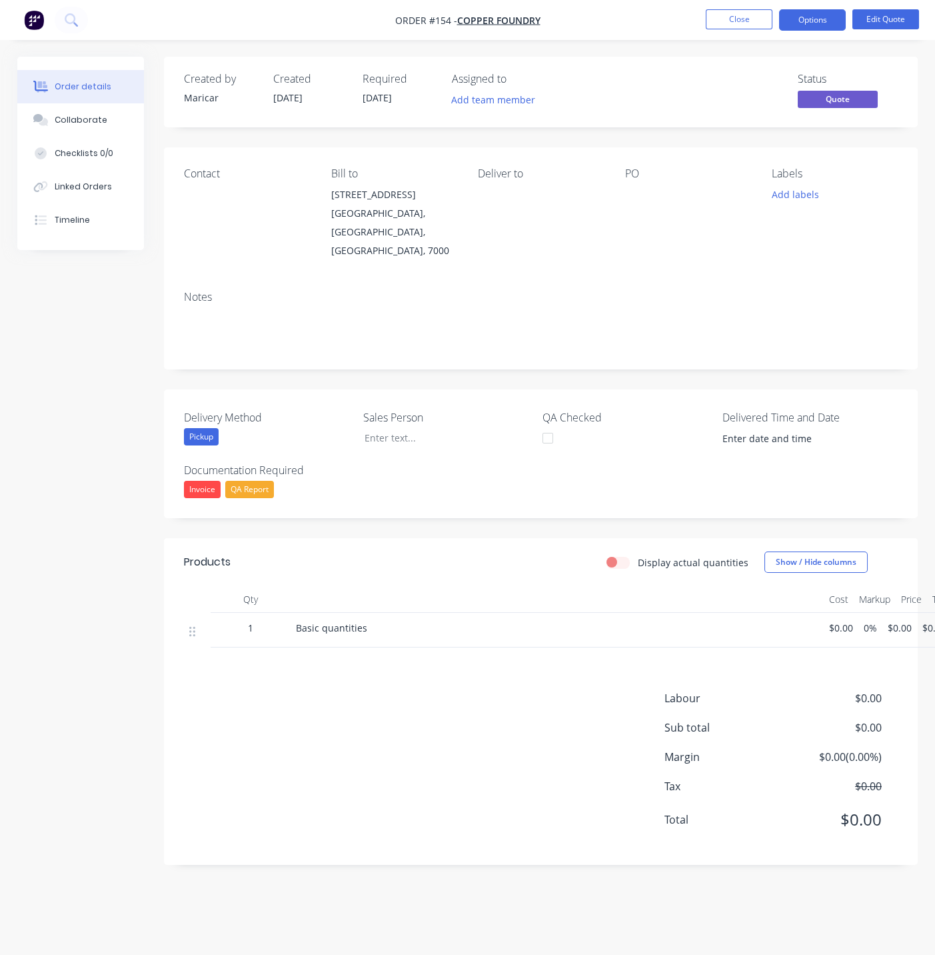
click at [32, 15] on img "button" at bounding box center [34, 20] width 20 height 20
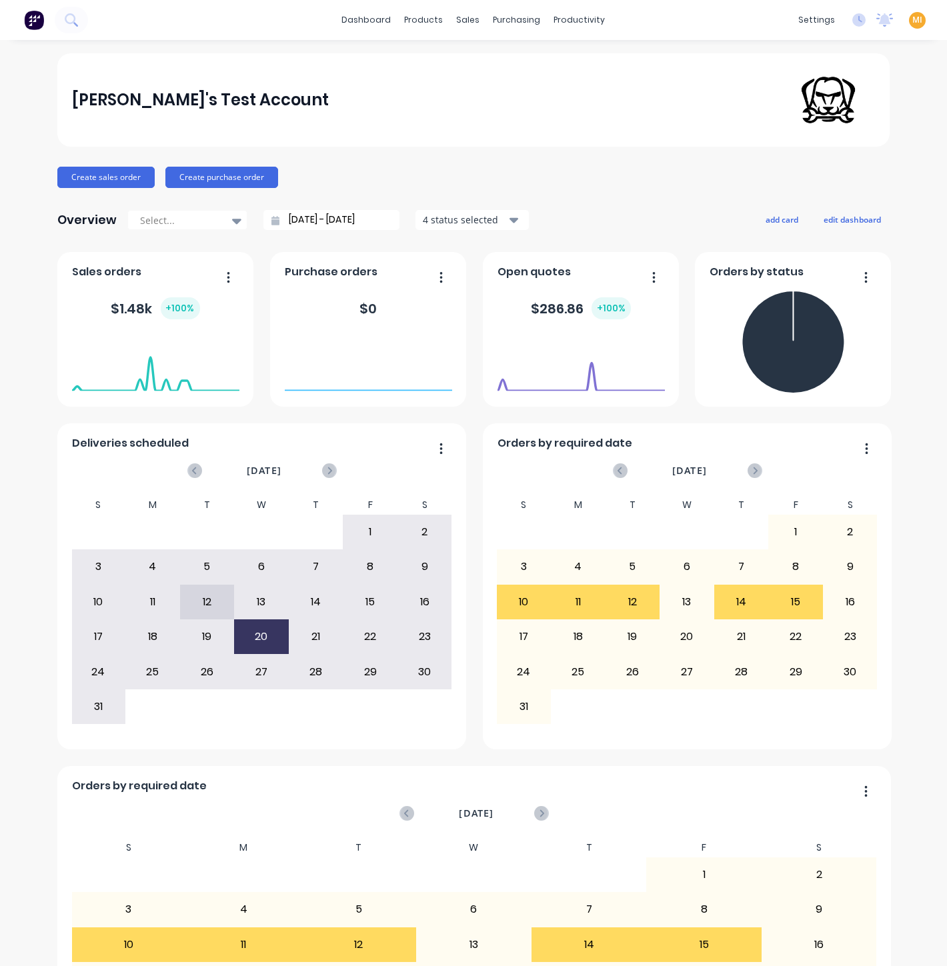
click at [909, 20] on div "MI [PERSON_NAME]'s Test Account [PERSON_NAME] Administrator Profile Sign out" at bounding box center [917, 20] width 17 height 17
click at [912, 25] on span "MI" at bounding box center [917, 20] width 10 height 12
click at [827, 170] on button "Sign out" at bounding box center [833, 166] width 177 height 27
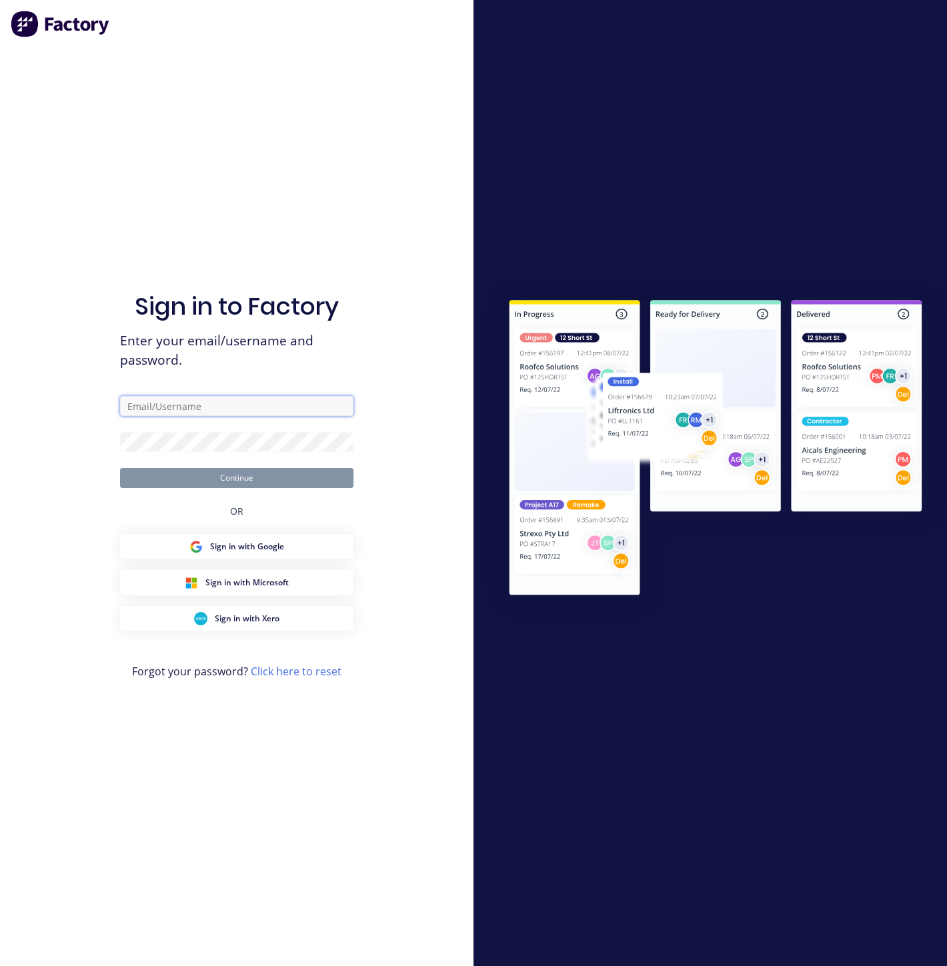
click at [252, 406] on input "text" at bounding box center [236, 406] width 233 height 20
click at [0, 965] on com-1password-button at bounding box center [0, 966] width 0 height 0
type input "[EMAIL_ADDRESS][DOMAIN_NAME]"
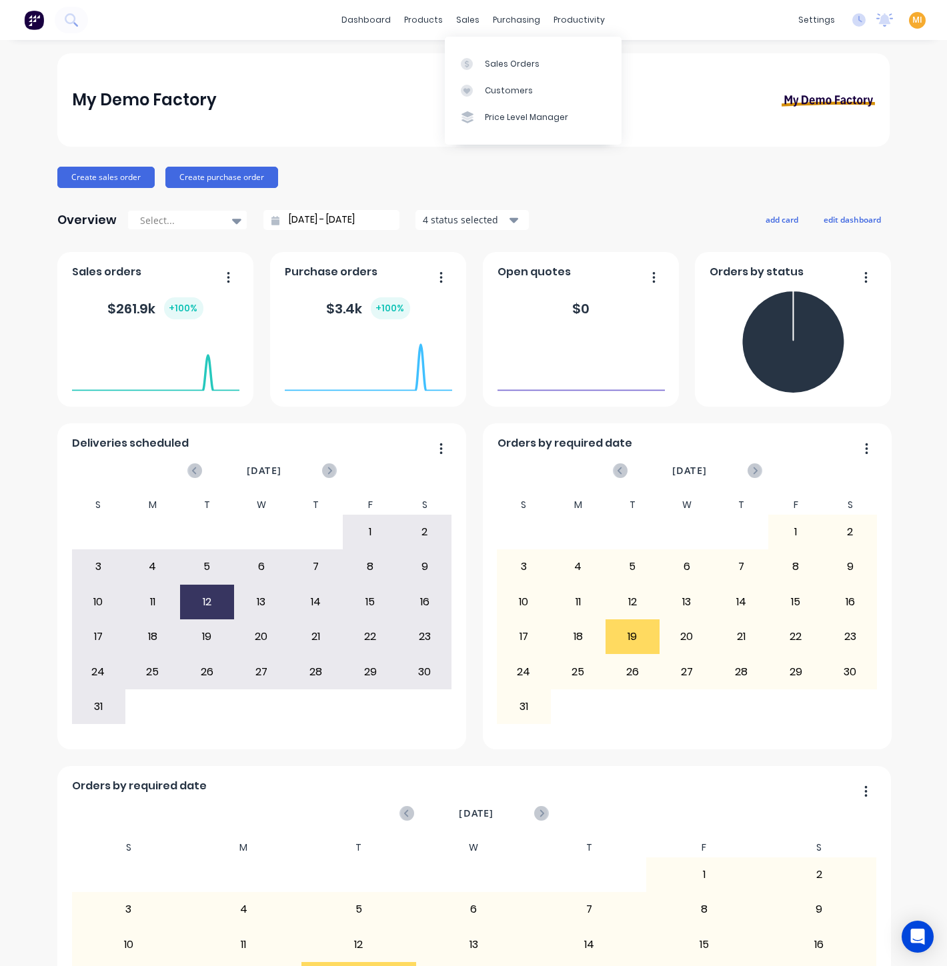
click at [477, 49] on div "Sales Orders Customers Price Level Manager" at bounding box center [533, 90] width 177 height 107
click at [479, 59] on div at bounding box center [471, 64] width 20 height 12
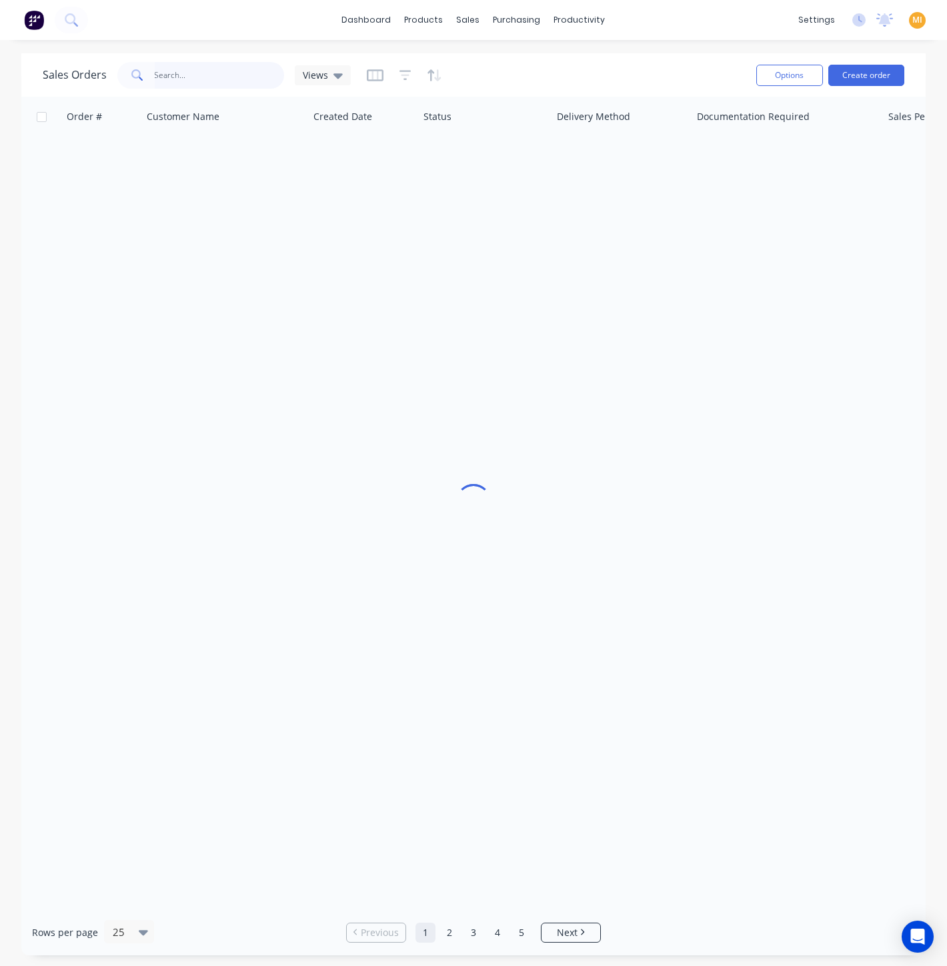
click at [198, 88] on input "text" at bounding box center [220, 75] width 130 height 27
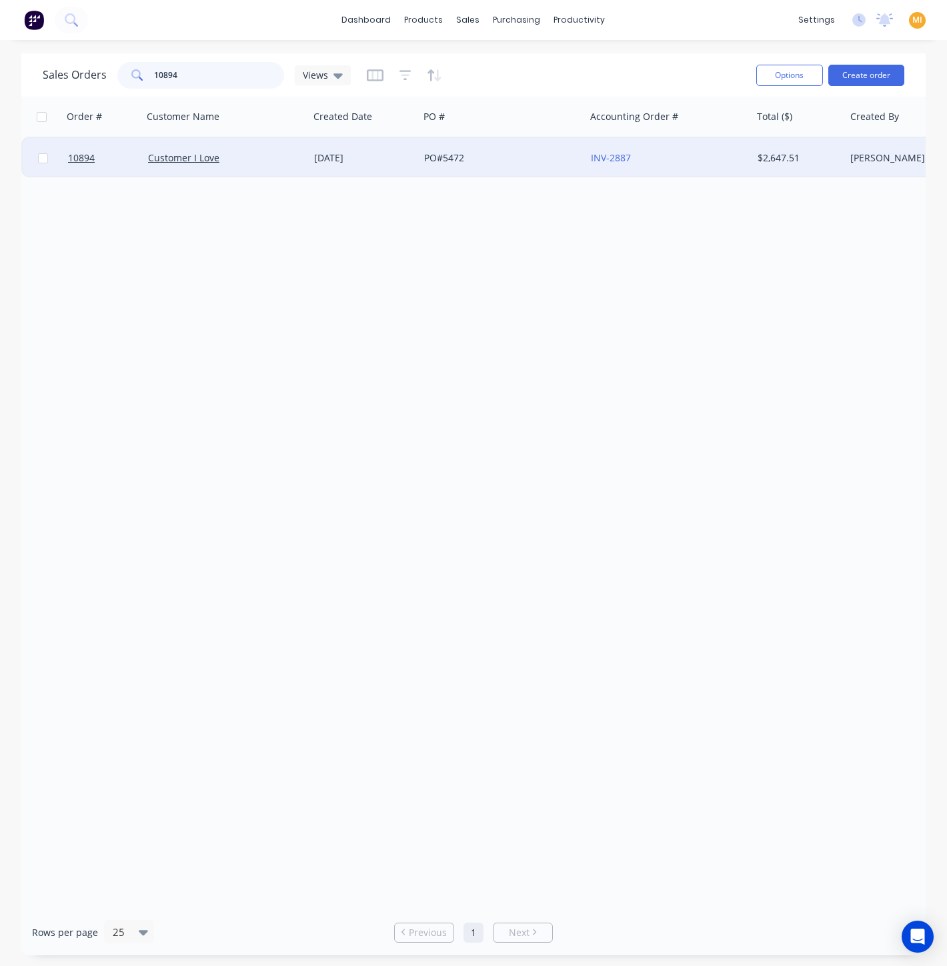
type input "10894"
click at [249, 164] on div "Customer I Love" at bounding box center [222, 157] width 148 height 13
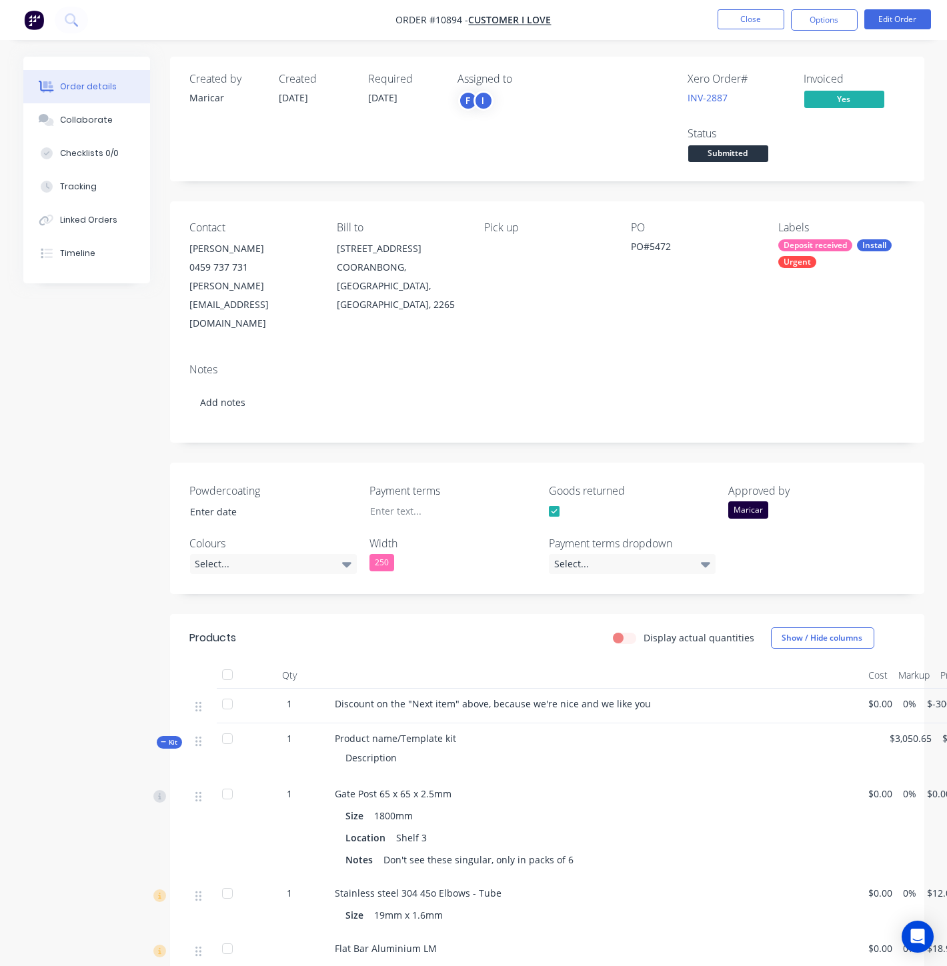
type input "[DATE]"
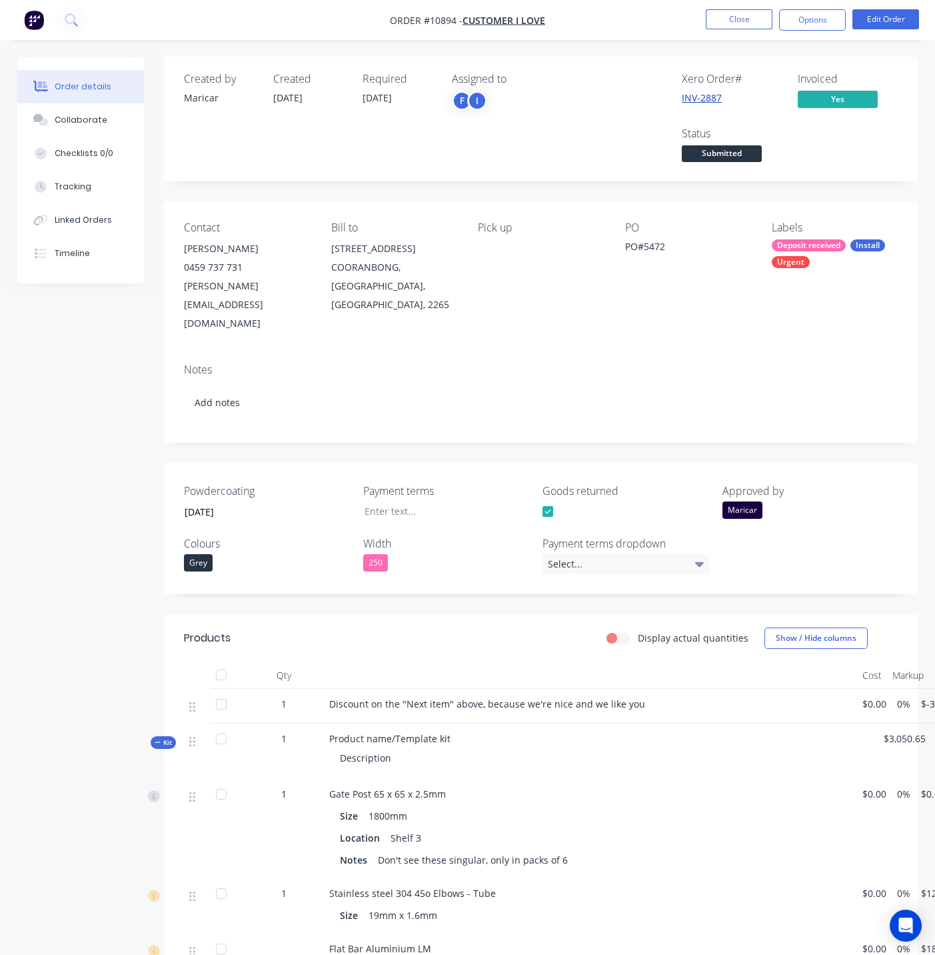
click at [709, 95] on link "INV-2887" at bounding box center [702, 97] width 40 height 13
click at [728, 16] on button "Close" at bounding box center [739, 19] width 67 height 20
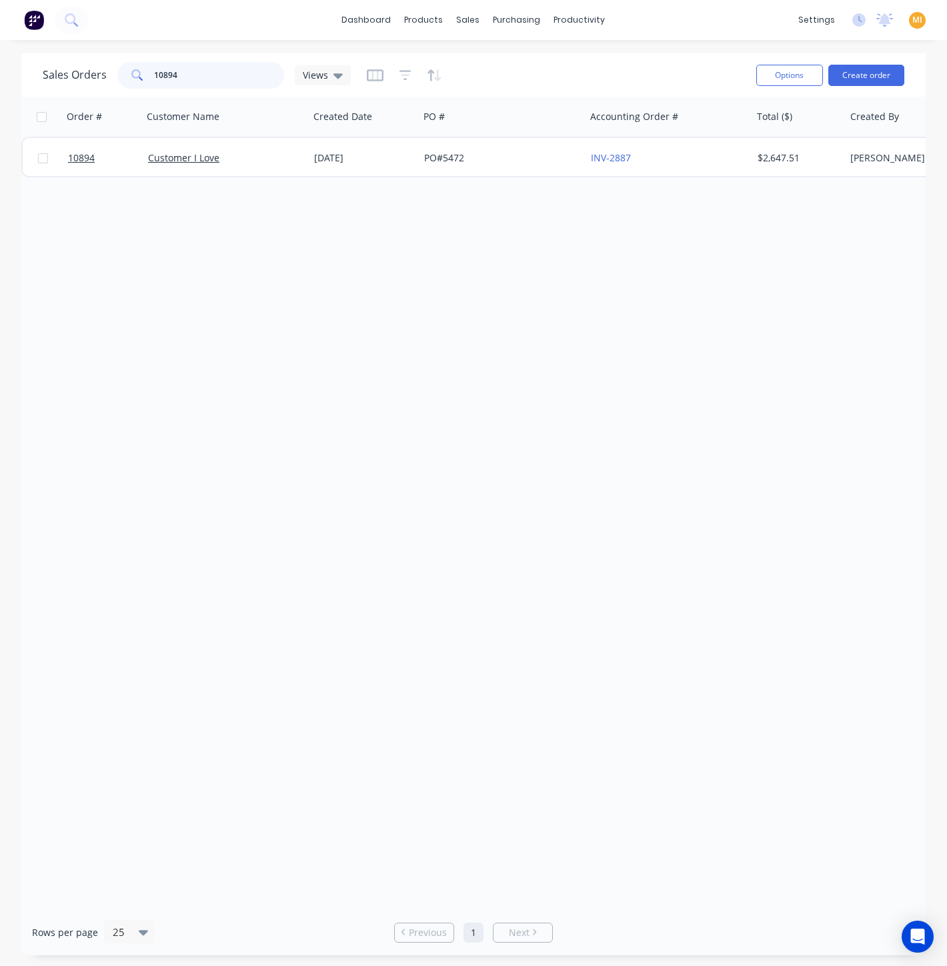
drag, startPoint x: 203, startPoint y: 74, endPoint x: 39, endPoint y: 73, distance: 163.3
click at [39, 73] on div "Sales Orders 10894 Views Options Create order" at bounding box center [473, 74] width 904 height 43
click at [399, 75] on icon "button" at bounding box center [405, 75] width 12 height 13
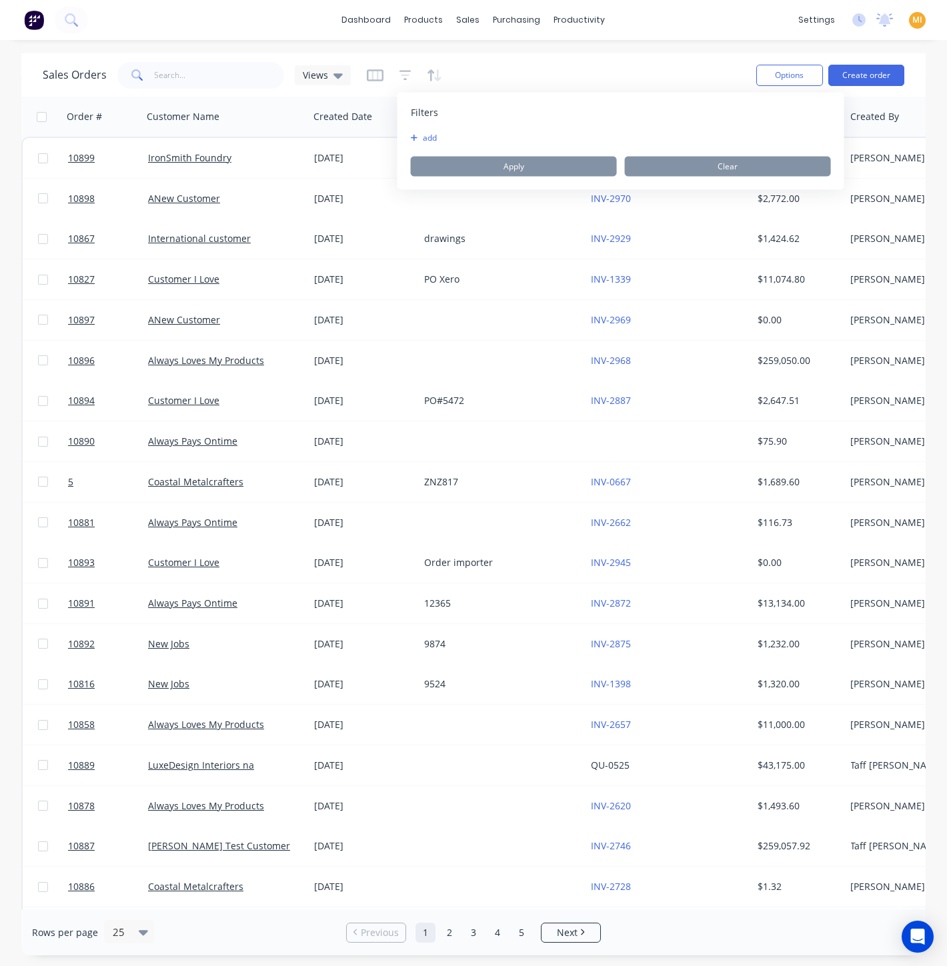
click at [427, 136] on button "add" at bounding box center [427, 138] width 33 height 11
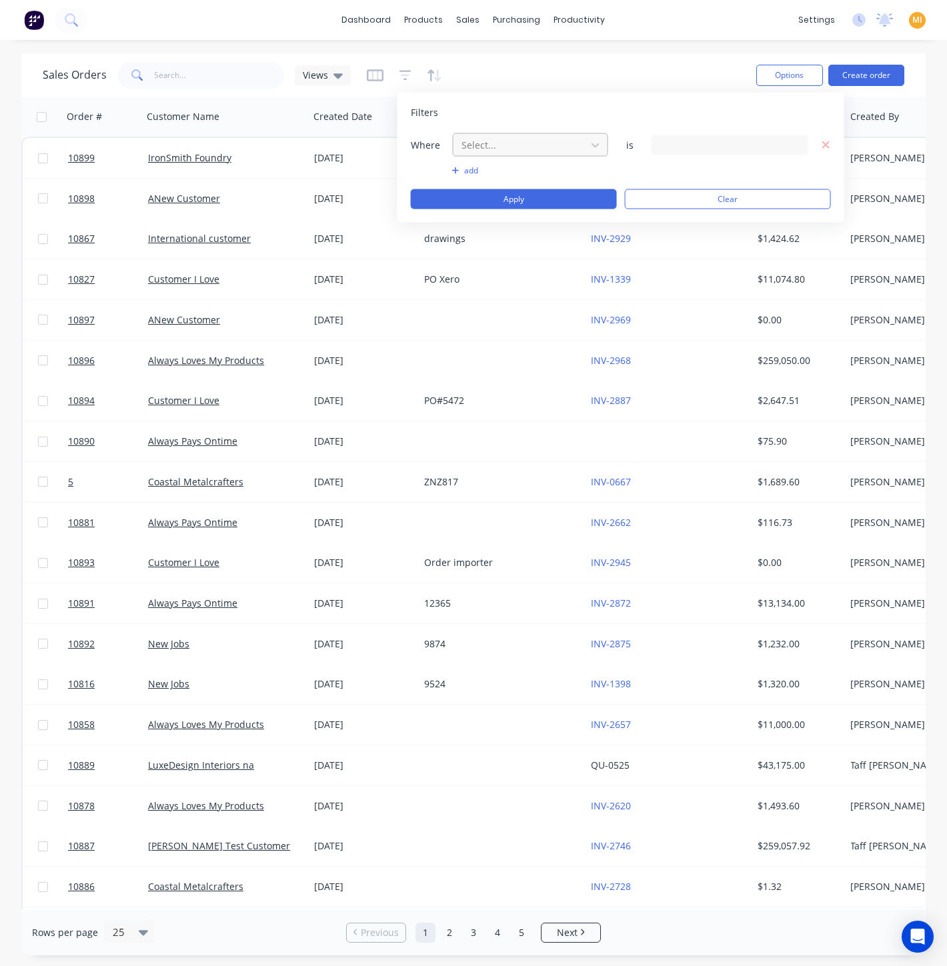
click at [499, 143] on div at bounding box center [519, 145] width 119 height 17
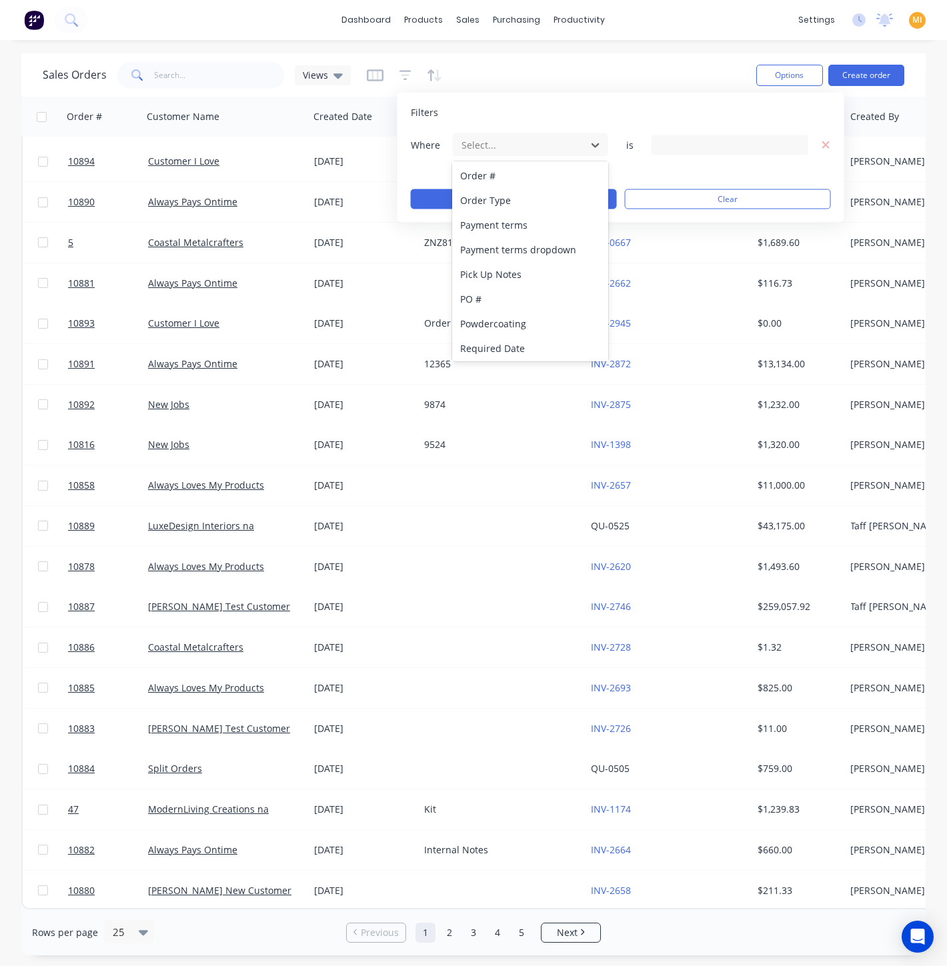
scroll to position [495, 0]
click at [493, 317] on div "Status" at bounding box center [530, 322] width 156 height 25
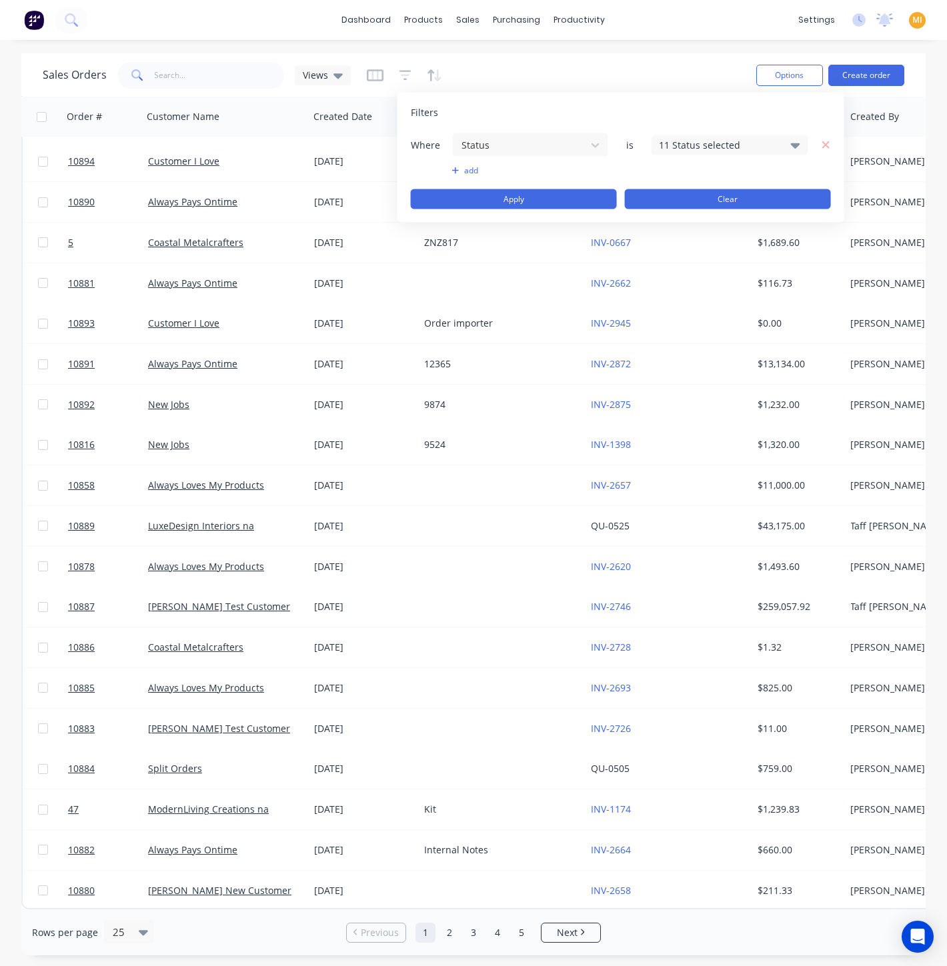
drag, startPoint x: 691, startPoint y: 140, endPoint x: 645, endPoint y: 189, distance: 67.9
click at [691, 140] on div "11 Status selected" at bounding box center [719, 145] width 121 height 14
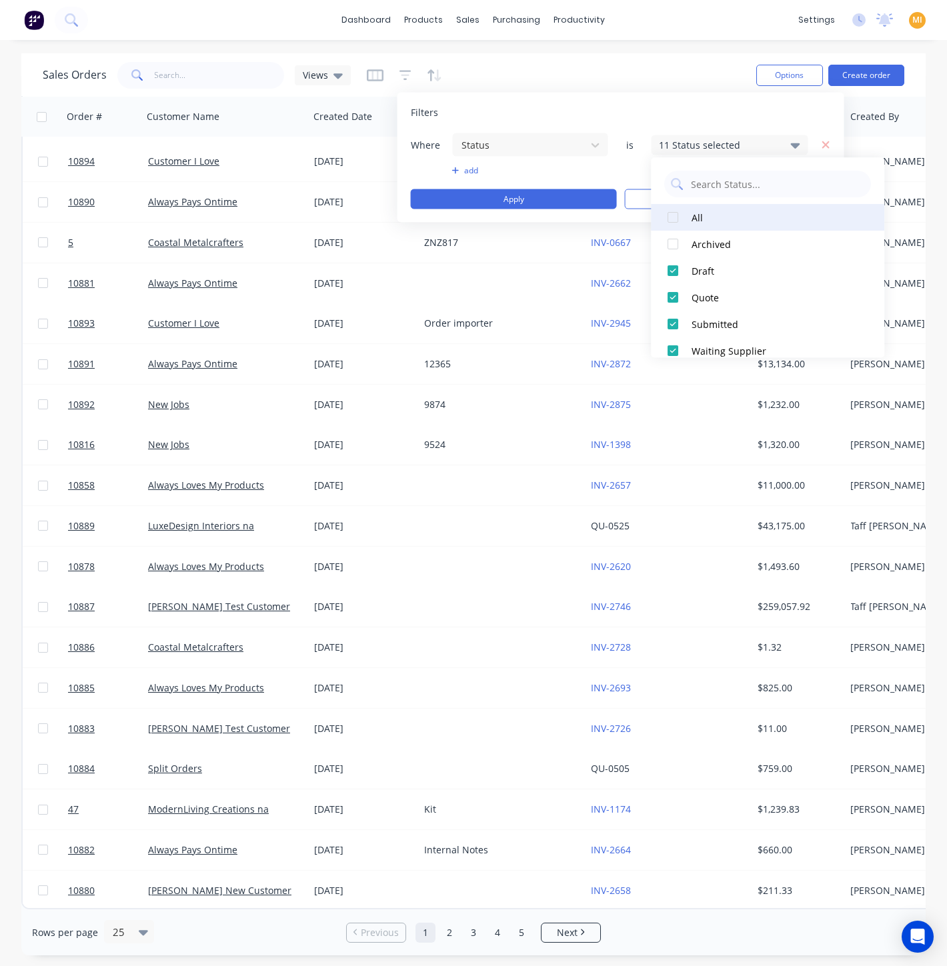
click at [677, 213] on div at bounding box center [672, 217] width 27 height 27
click at [674, 215] on div at bounding box center [672, 217] width 27 height 27
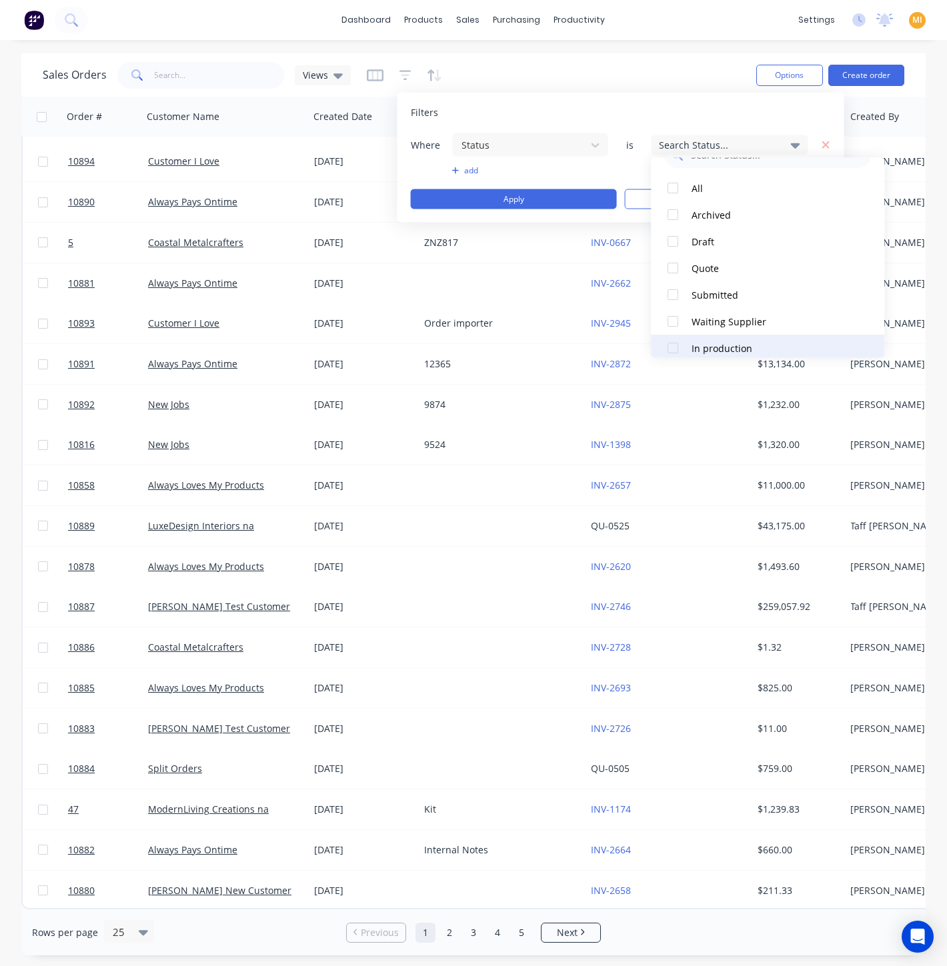
scroll to position [0, 0]
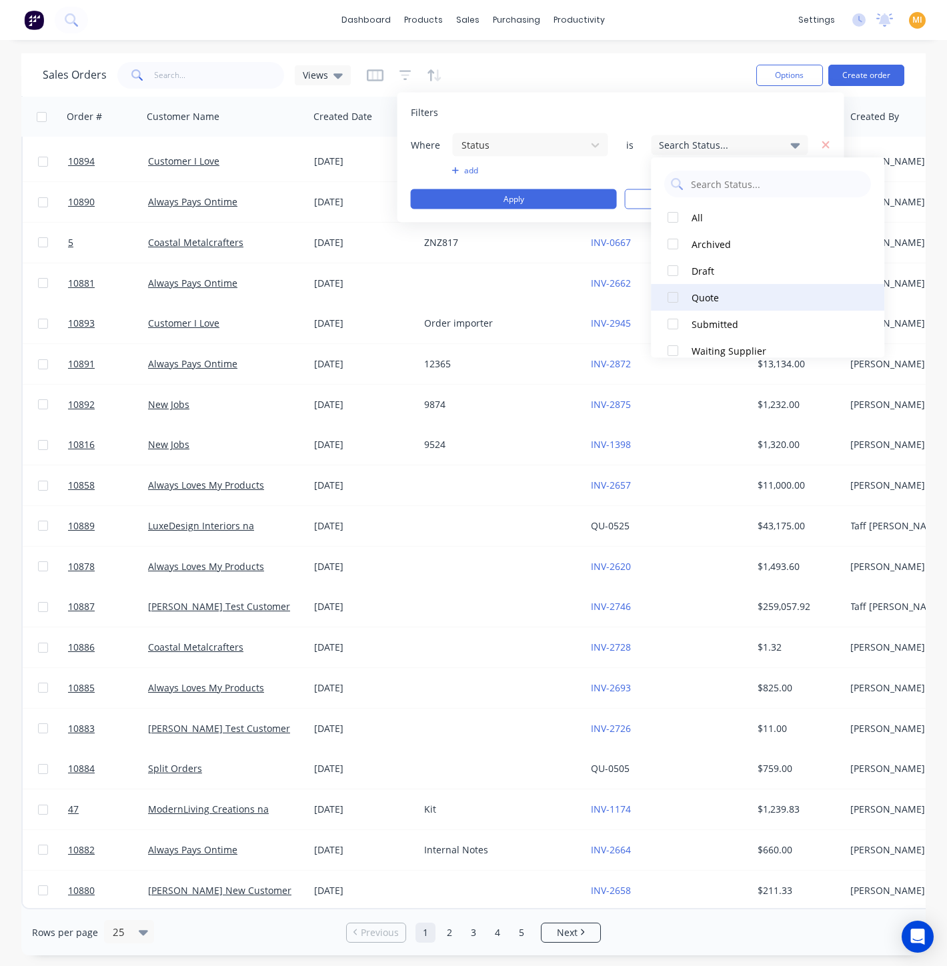
click at [685, 292] on div at bounding box center [672, 297] width 27 height 27
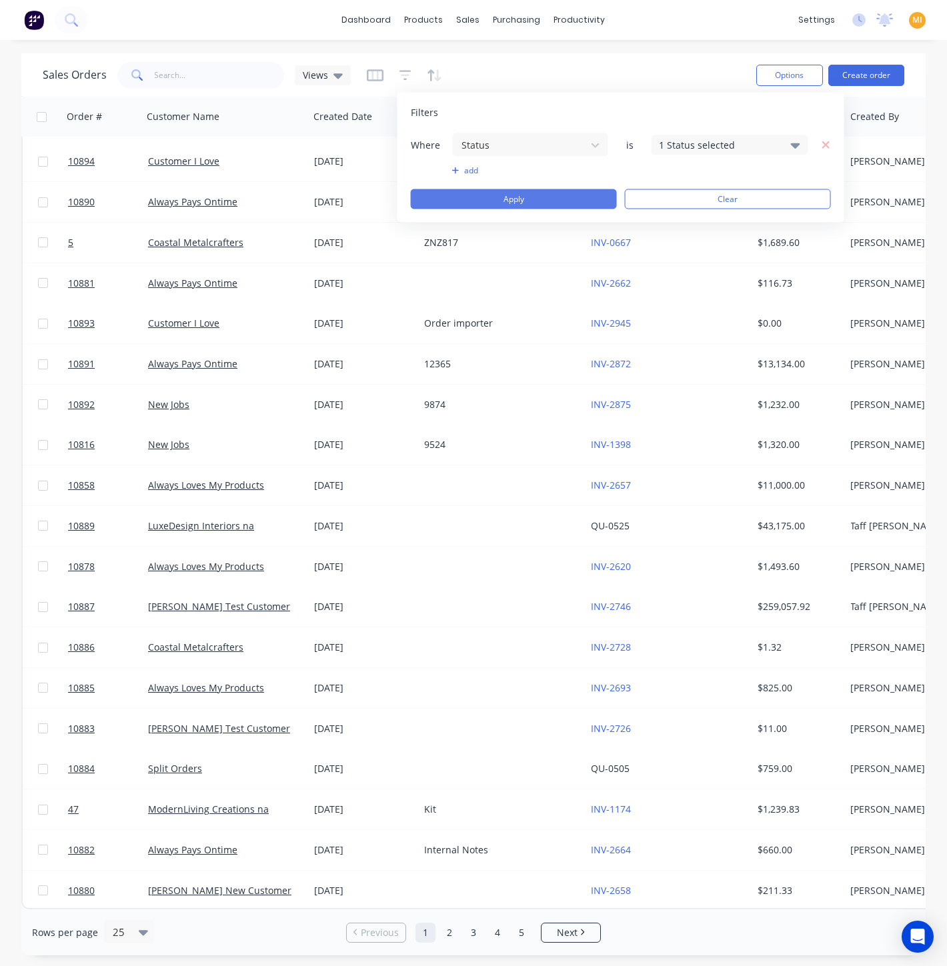
click at [485, 191] on button "Apply" at bounding box center [514, 199] width 206 height 20
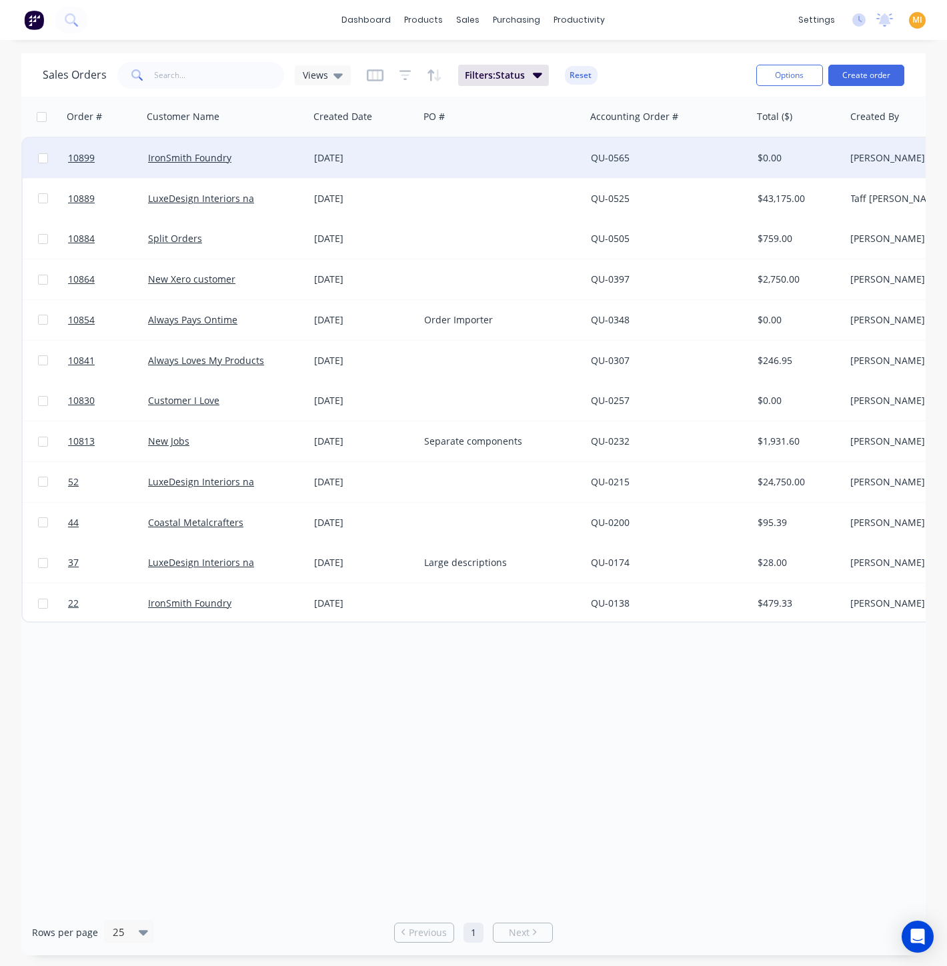
click at [274, 157] on div "IronSmith Foundry" at bounding box center [222, 157] width 148 height 13
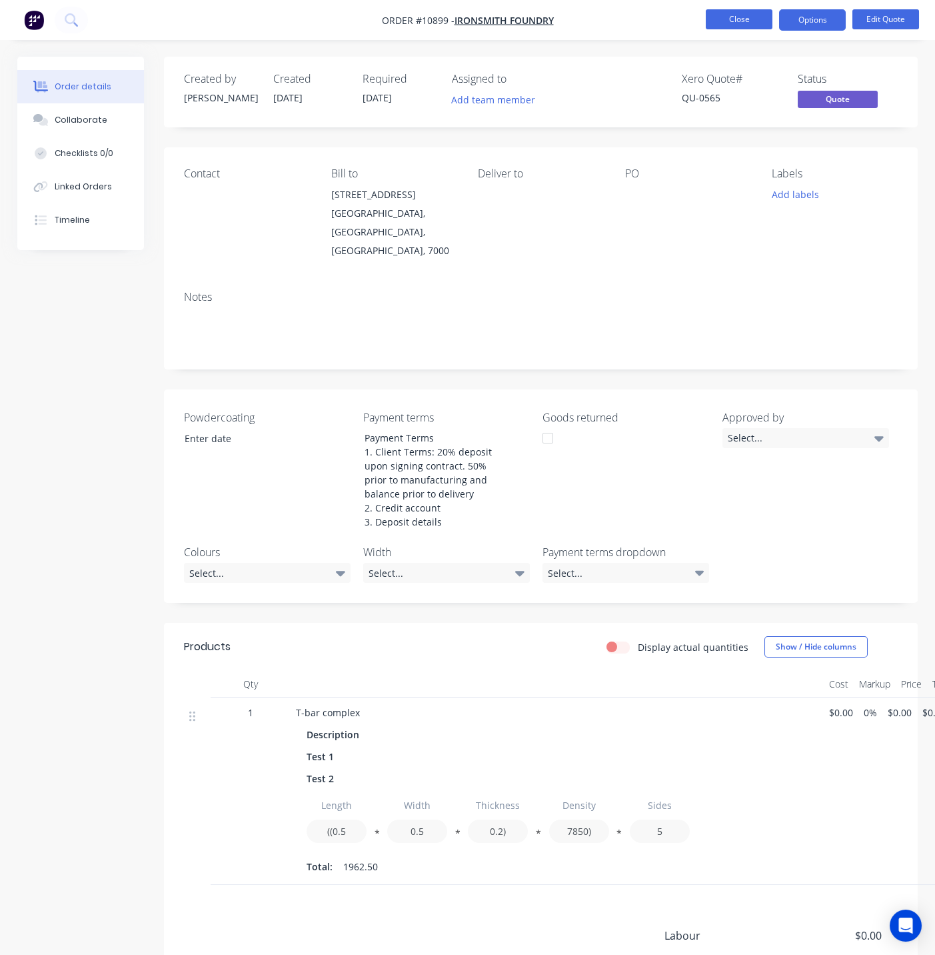
click at [751, 21] on button "Close" at bounding box center [739, 19] width 67 height 20
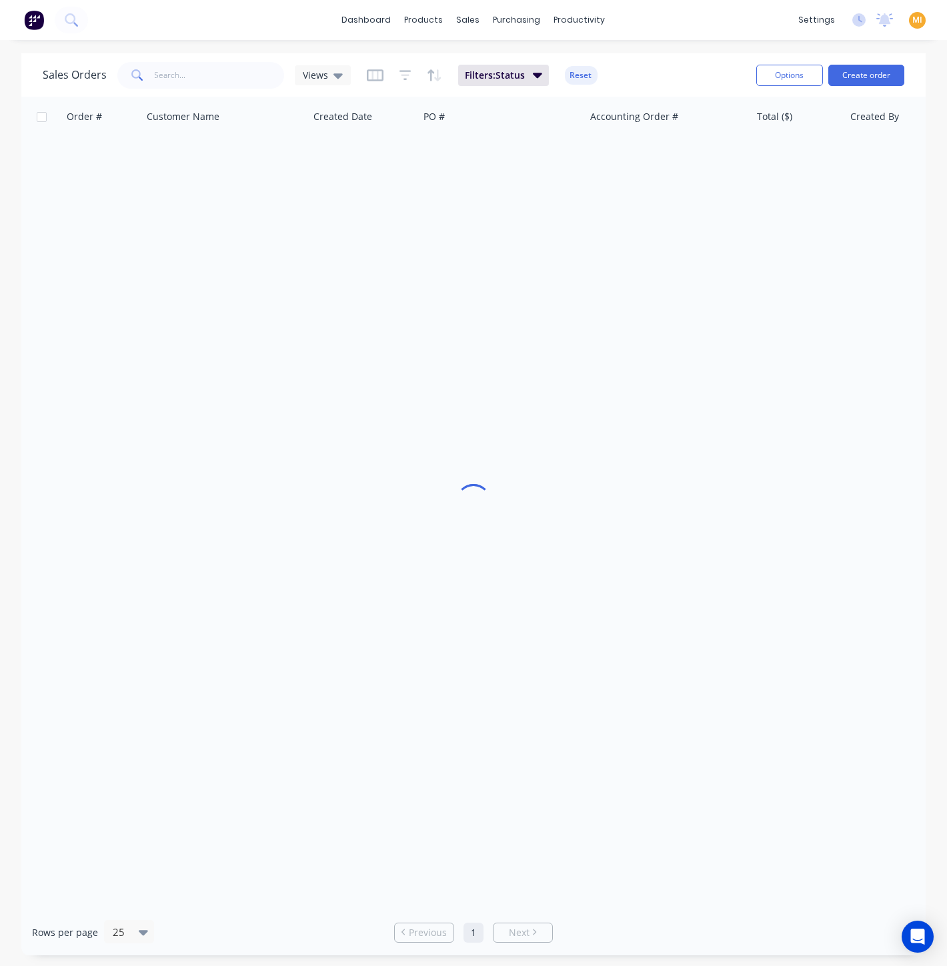
click at [922, 21] on div "MI My Demo Factory [PERSON_NAME] Administrator Profile Sign out" at bounding box center [917, 20] width 17 height 17
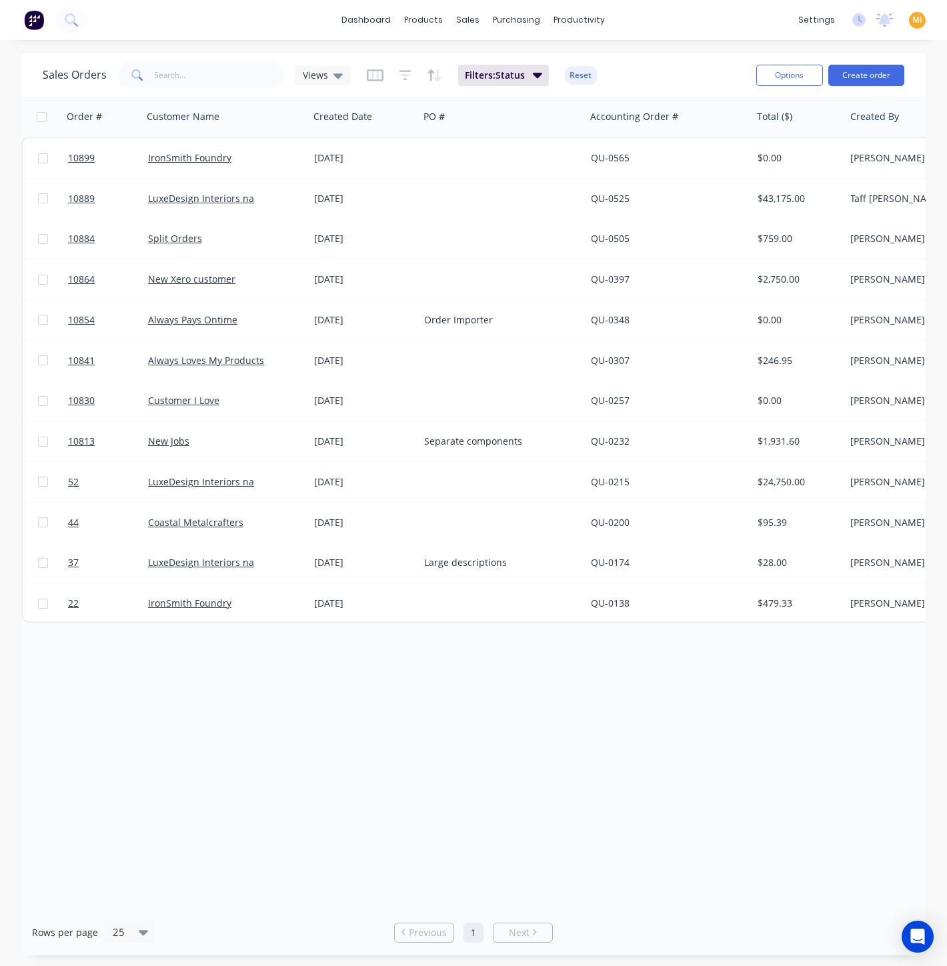
click at [915, 22] on span "MI" at bounding box center [917, 20] width 10 height 12
click at [811, 169] on div "Sign out" at bounding box center [803, 167] width 36 height 12
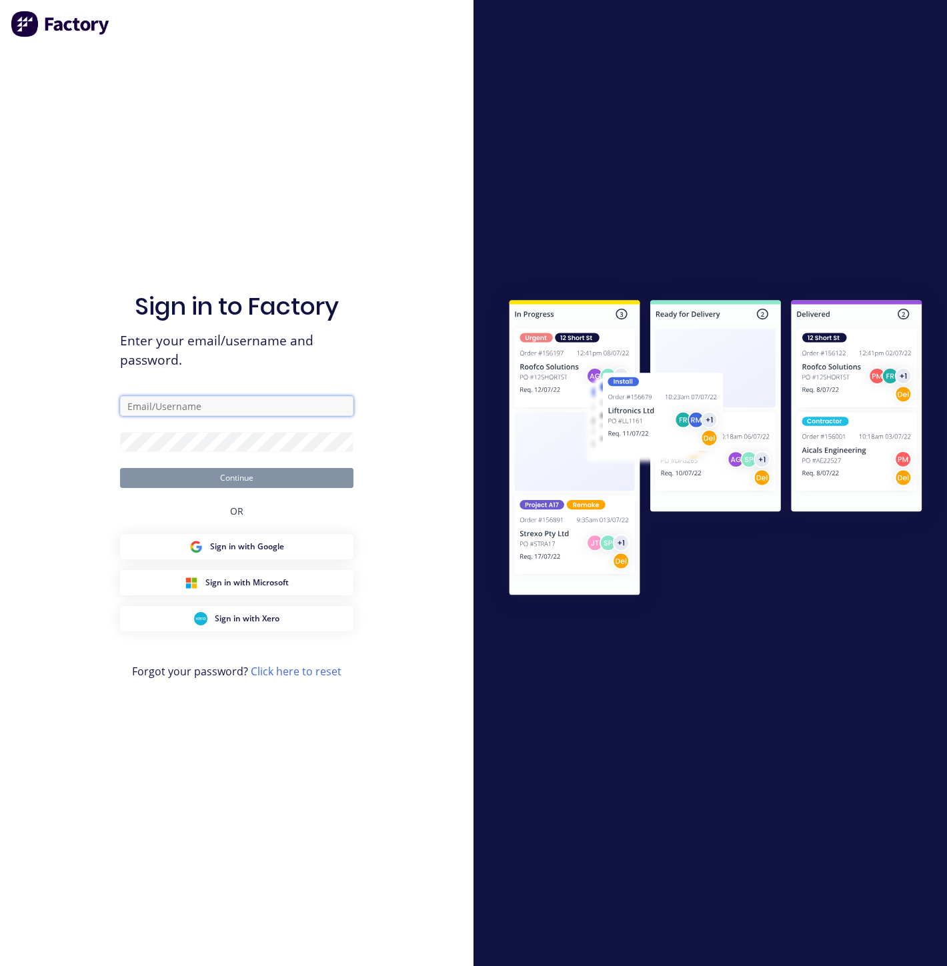
drag, startPoint x: 209, startPoint y: 405, endPoint x: 208, endPoint y: 419, distance: 14.7
click at [209, 405] on input "text" at bounding box center [236, 406] width 233 height 20
type input "[EMAIL_ADDRESS][DOMAIN_NAME]"
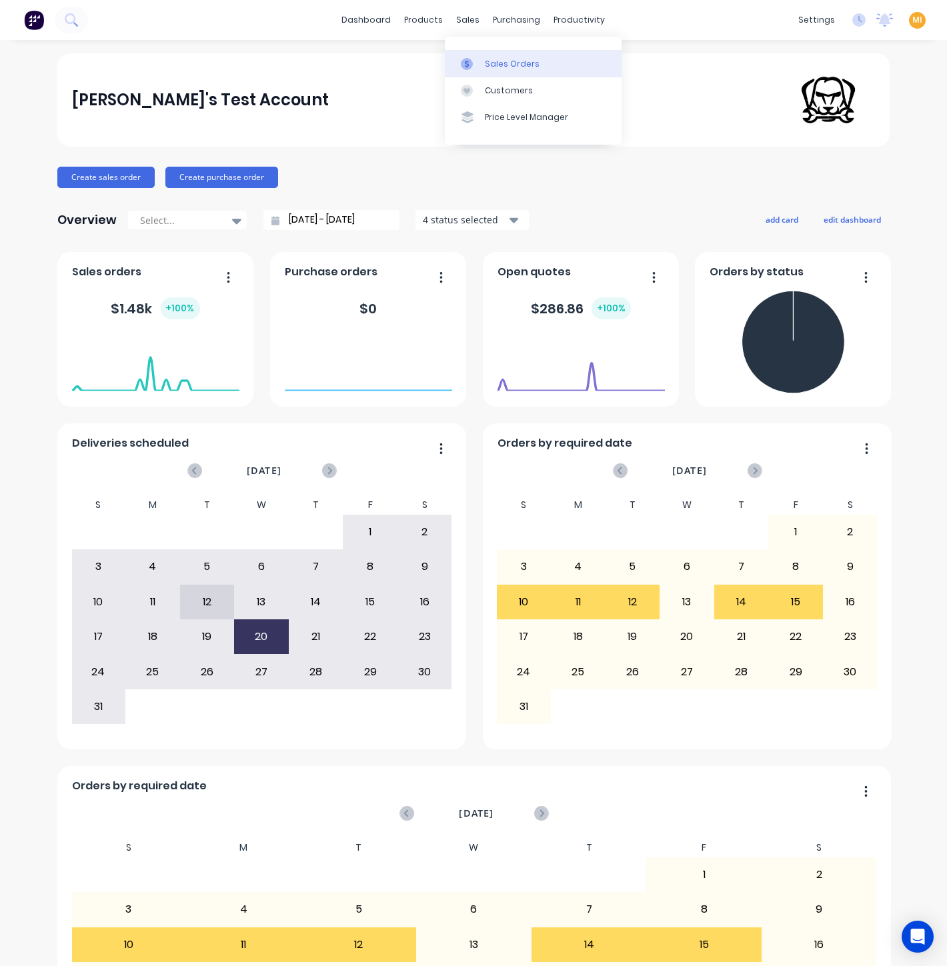
click at [490, 55] on link "Sales Orders" at bounding box center [533, 63] width 177 height 27
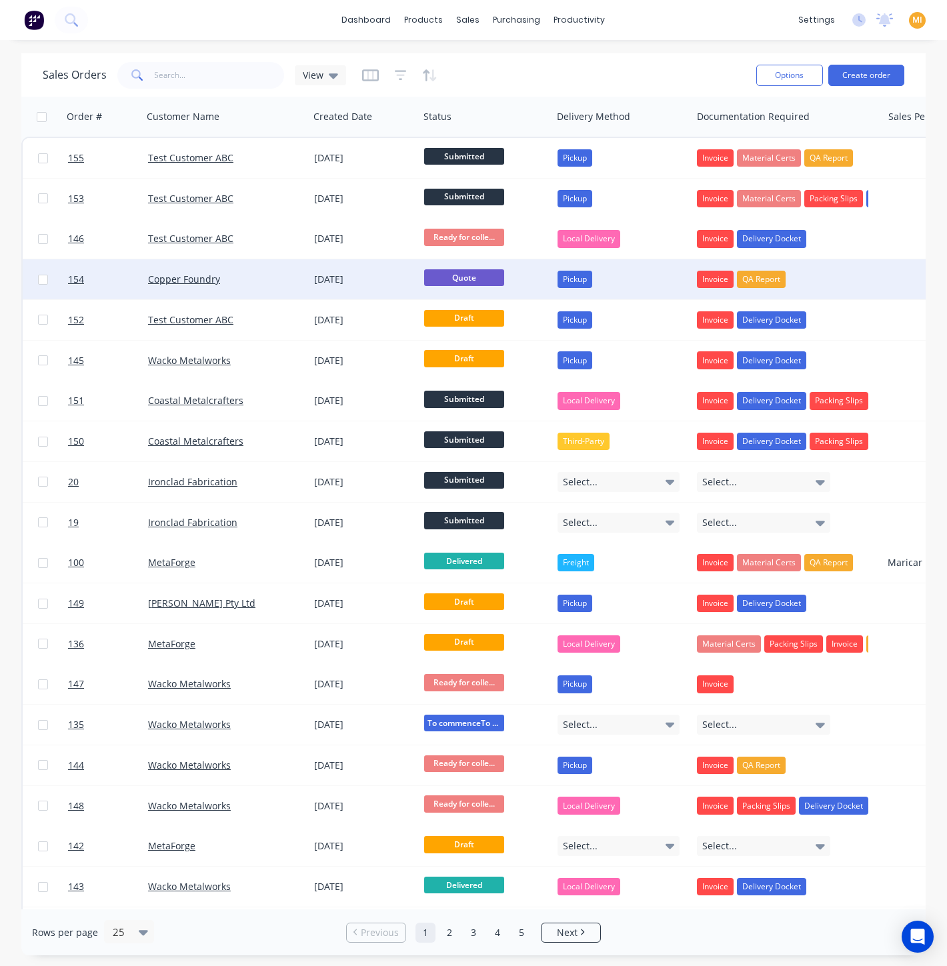
click at [380, 281] on div "[DATE]" at bounding box center [363, 279] width 99 height 13
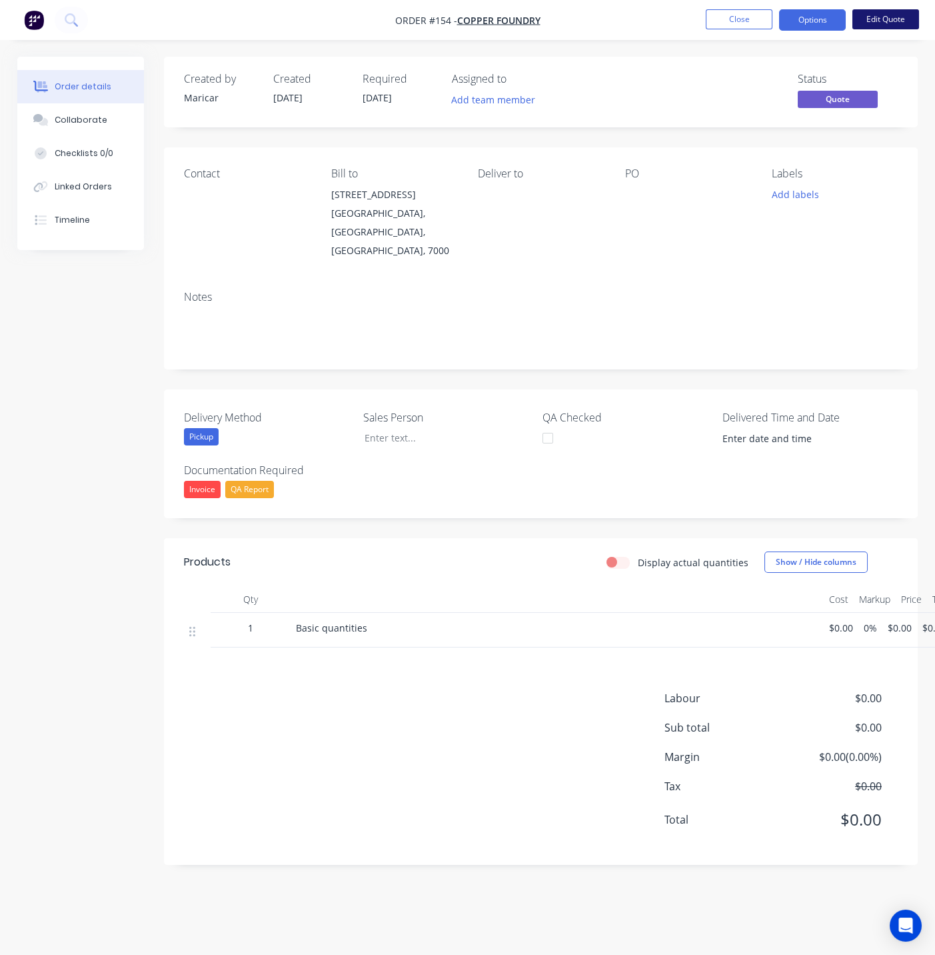
click at [893, 21] on button "Edit Quote" at bounding box center [886, 19] width 67 height 20
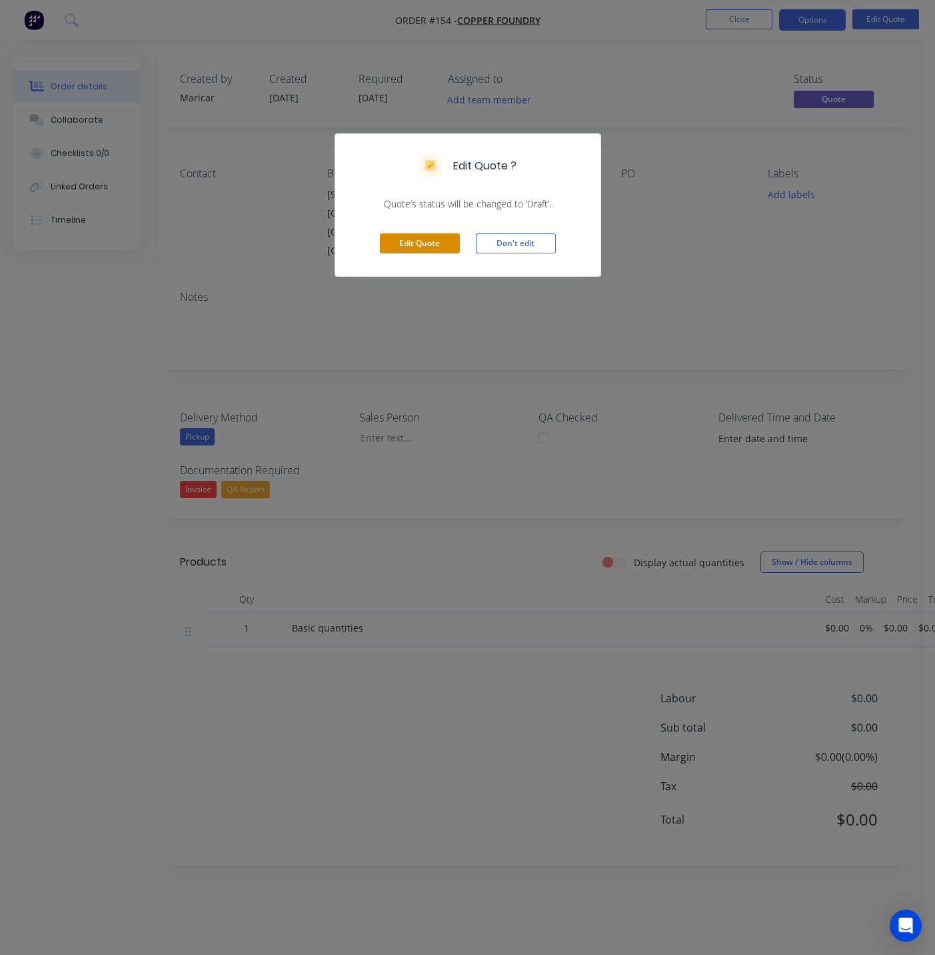
click at [415, 238] on button "Edit Quote" at bounding box center [420, 243] width 80 height 20
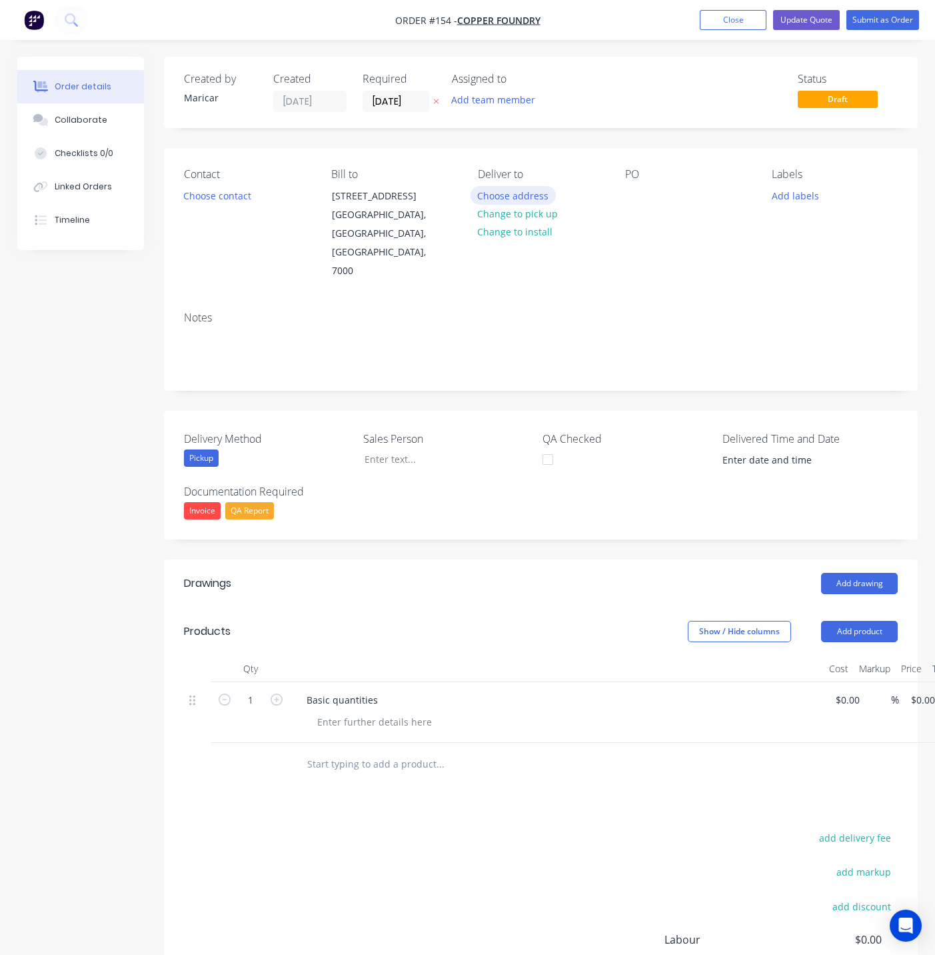
click at [513, 198] on button "Choose address" at bounding box center [513, 195] width 85 height 18
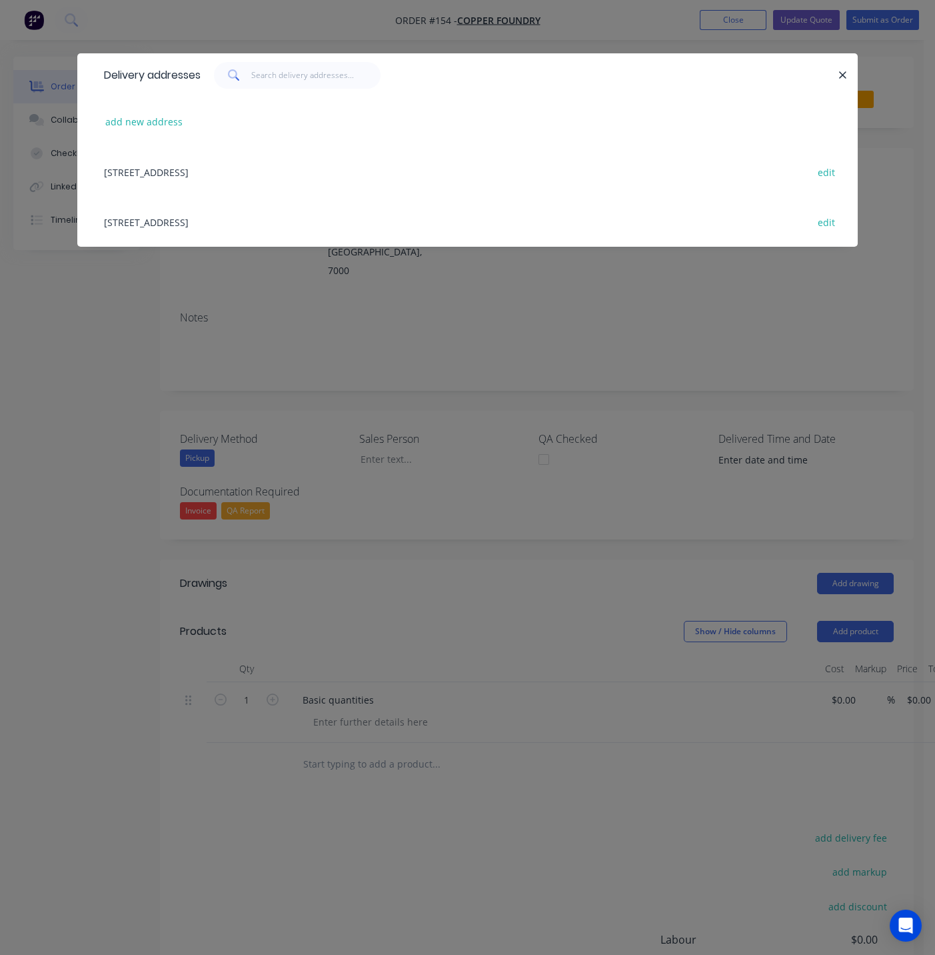
click at [360, 254] on div "Delivery addresses add new address [STREET_ADDRESS] edit [STREET_ADDRESS] edit" at bounding box center [467, 159] width 781 height 213
click at [837, 73] on button "button" at bounding box center [843, 75] width 17 height 17
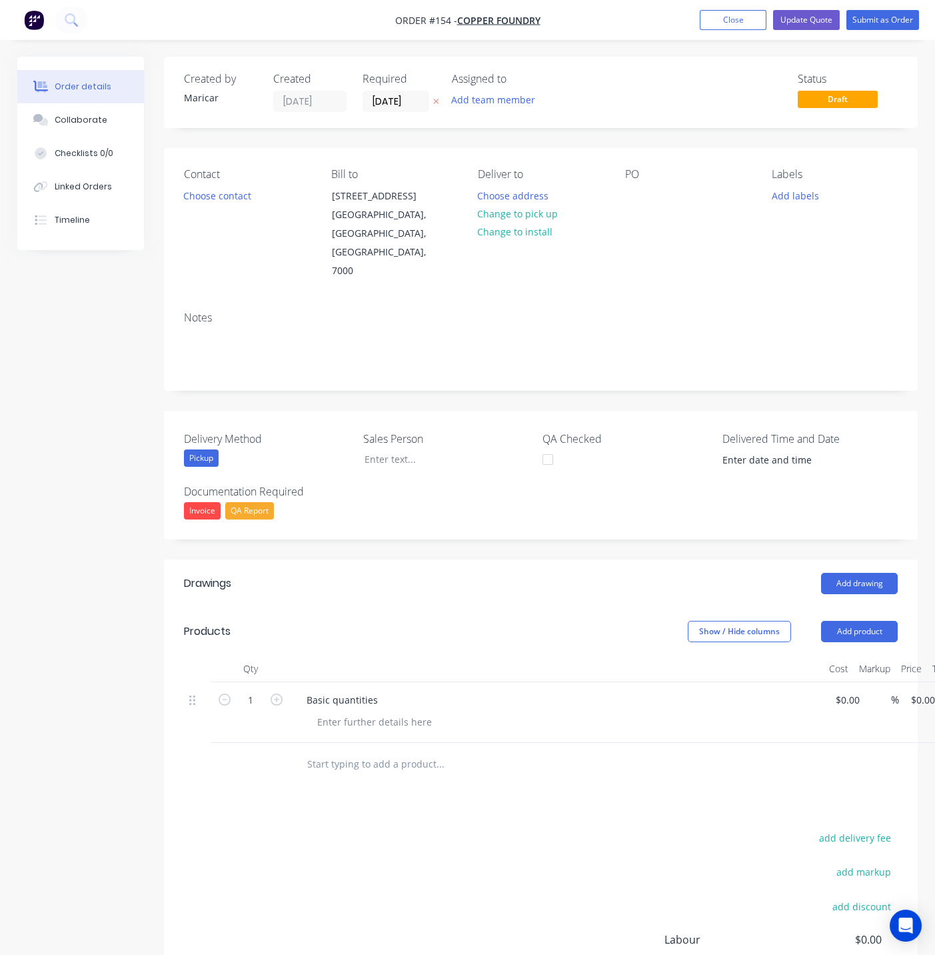
click at [625, 829] on div "add delivery fee add markup add discount Labour $0.00 Sub total $0.00 Margin $0…" at bounding box center [541, 957] width 714 height 257
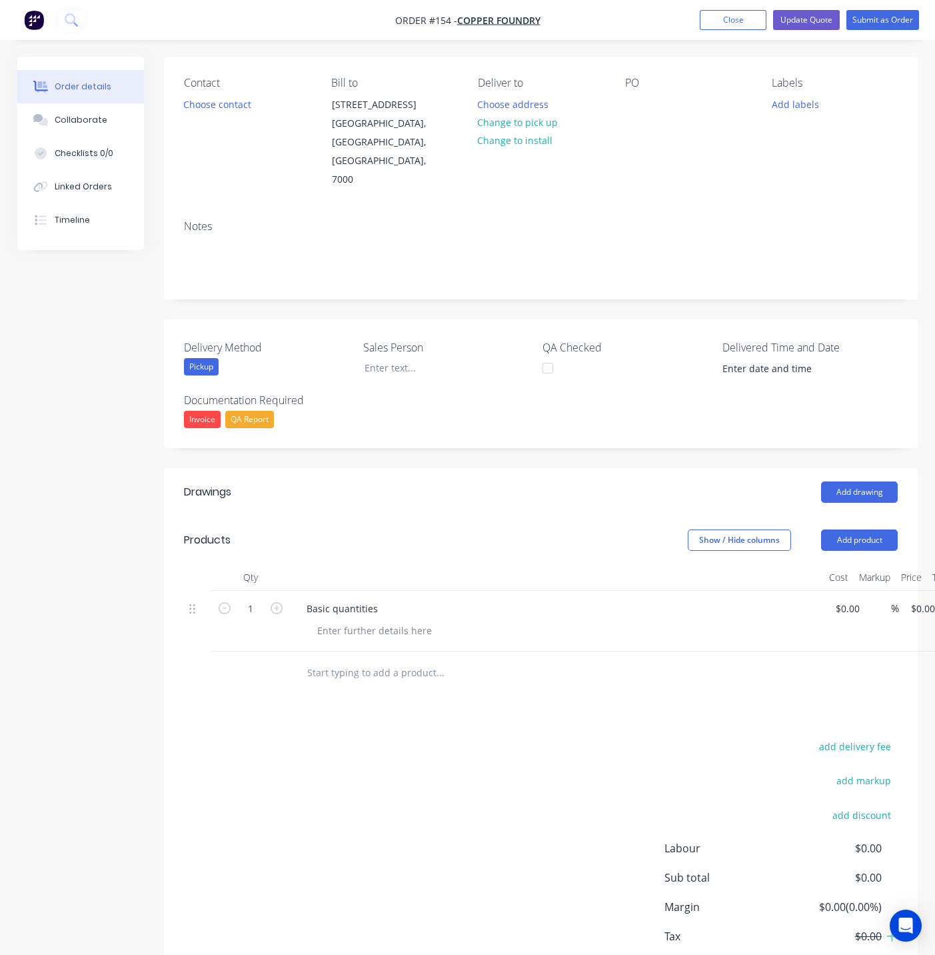
scroll to position [131, 0]
